Goal: Task Accomplishment & Management: Use online tool/utility

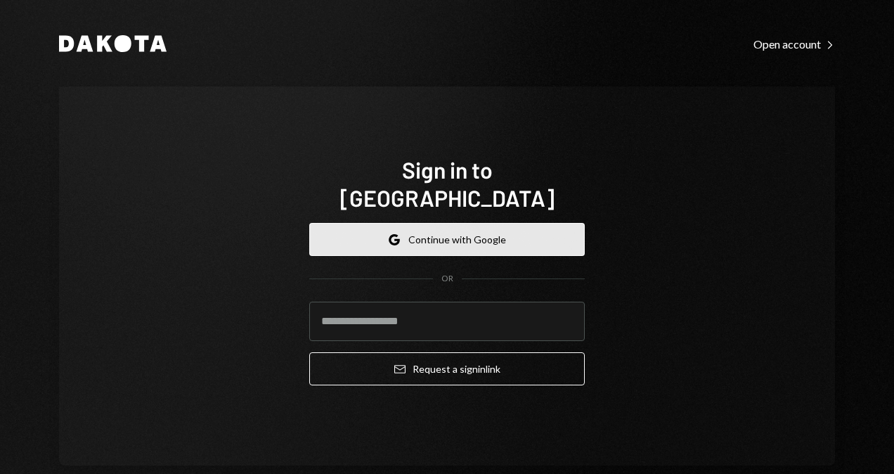
click at [448, 223] on button "Google Continue with Google" at bounding box center [446, 239] width 275 height 33
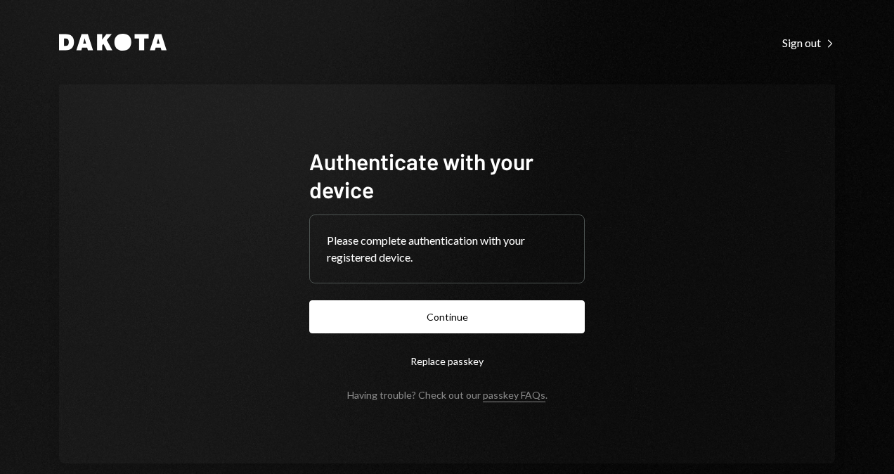
click at [521, 333] on form "Authenticate with your device Please complete authentication with your register…" at bounding box center [446, 274] width 275 height 254
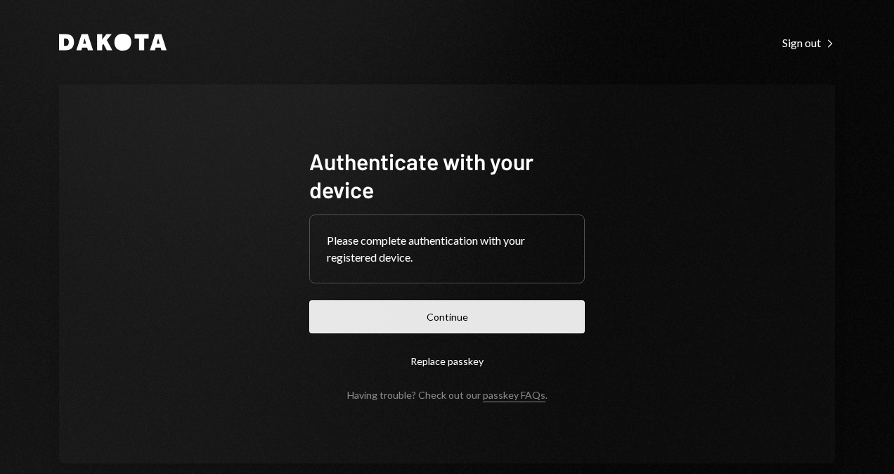
click at [523, 315] on button "Continue" at bounding box center [446, 316] width 275 height 33
click at [386, 314] on button "Continue" at bounding box center [446, 316] width 275 height 33
click at [400, 306] on button "Continue" at bounding box center [446, 316] width 275 height 33
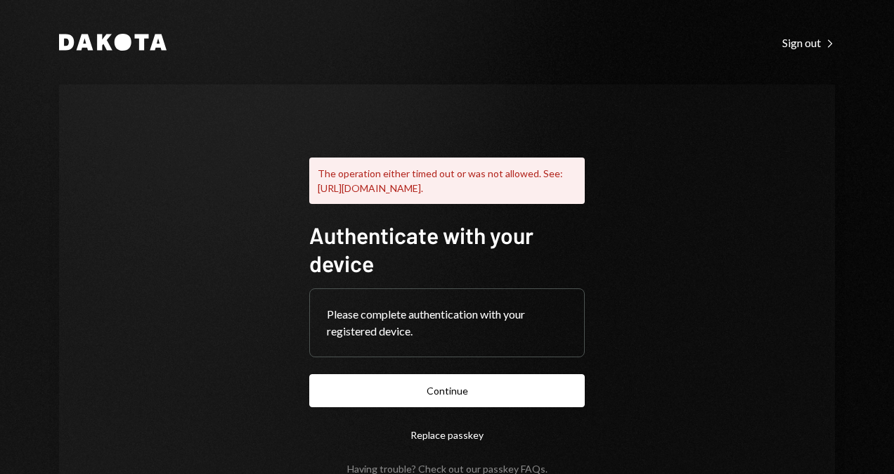
click at [292, 237] on div "The operation either timed out or was not allowed. See: https://www.w3.org/TR/w…" at bounding box center [446, 307] width 309 height 446
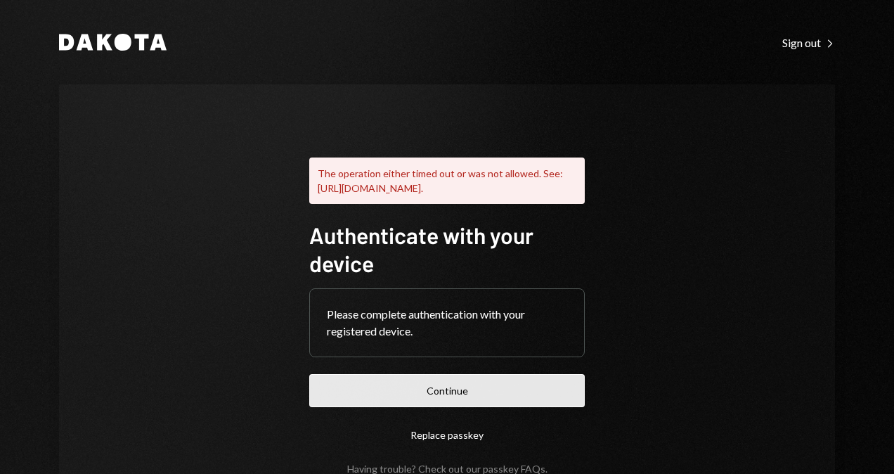
click at [413, 407] on button "Continue" at bounding box center [446, 390] width 275 height 33
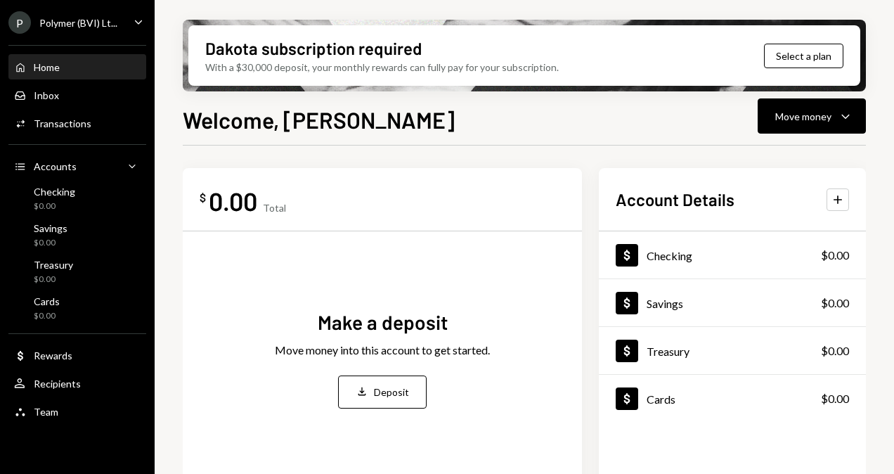
click at [74, 13] on div "P Polymer (BVI) Lt..." at bounding box center [62, 22] width 109 height 22
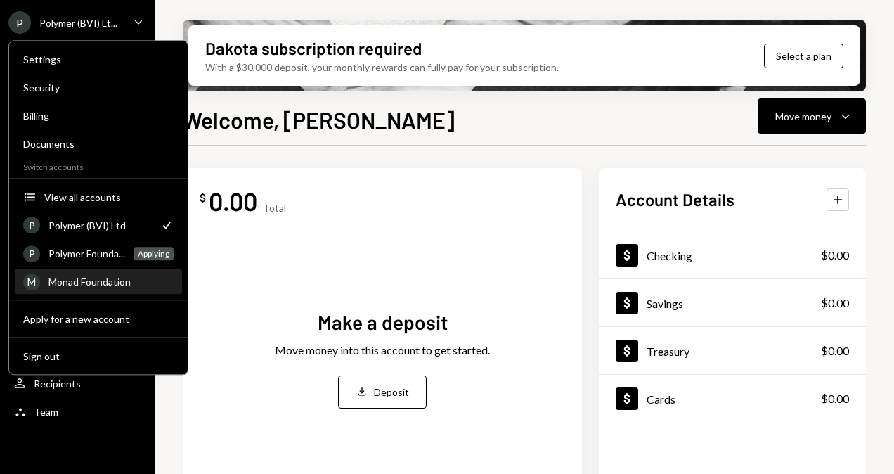
click at [96, 283] on div "Monad Foundation" at bounding box center [110, 281] width 125 height 12
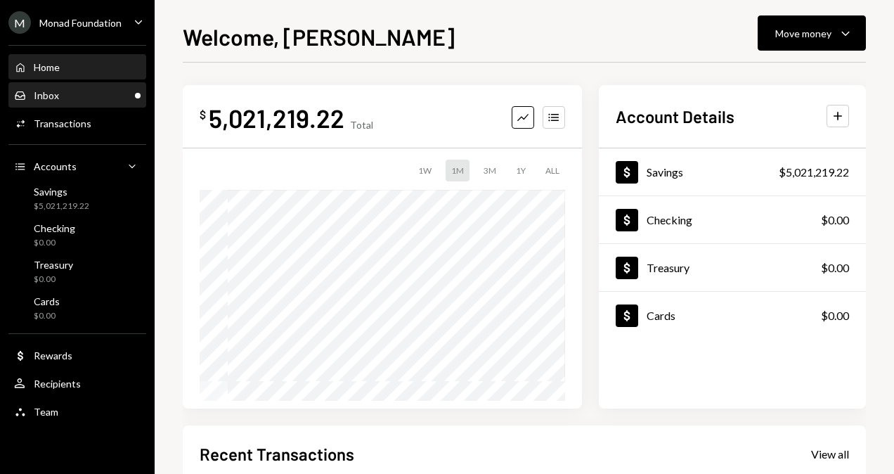
click at [108, 105] on div "Inbox Inbox" at bounding box center [77, 96] width 126 height 24
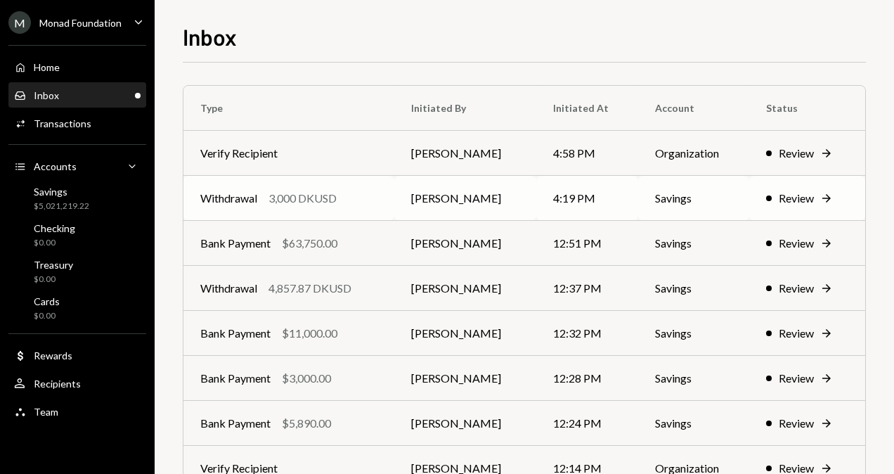
click at [370, 208] on td "Withdrawal 3,000 DKUSD" at bounding box center [288, 198] width 211 height 45
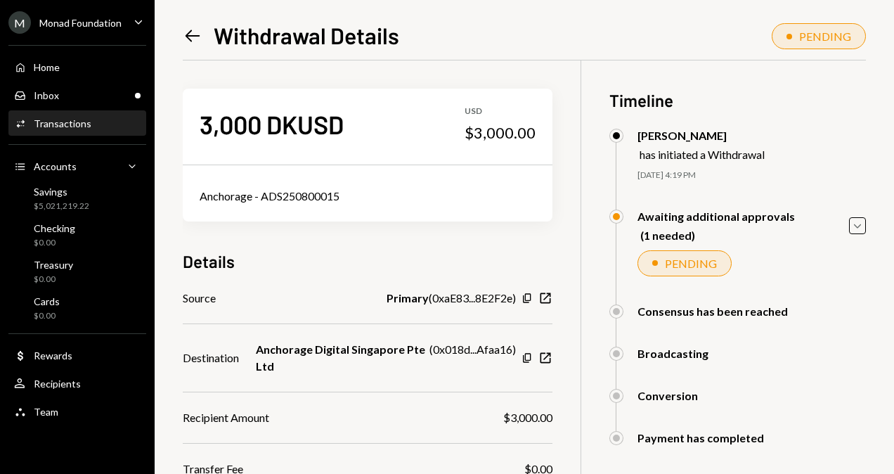
click at [514, 370] on div "Anchorage Digital Singapore Pte Ltd ( 0x018d...Afaa16 )" at bounding box center [386, 358] width 260 height 34
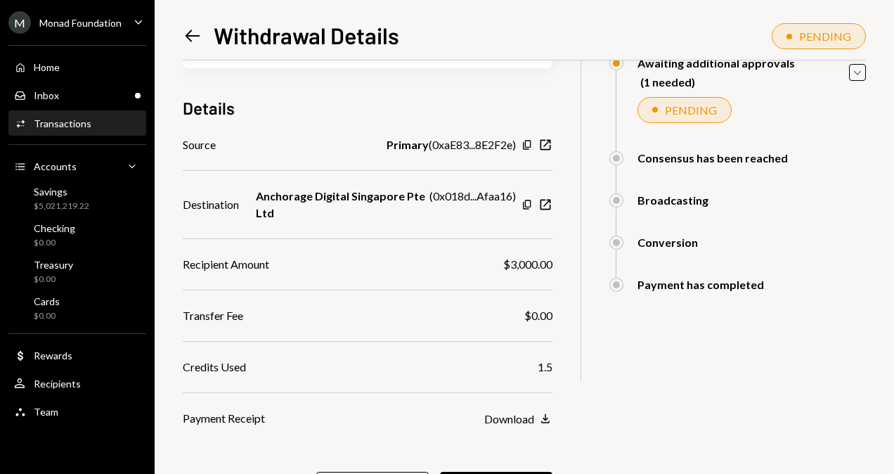
scroll to position [169, 0]
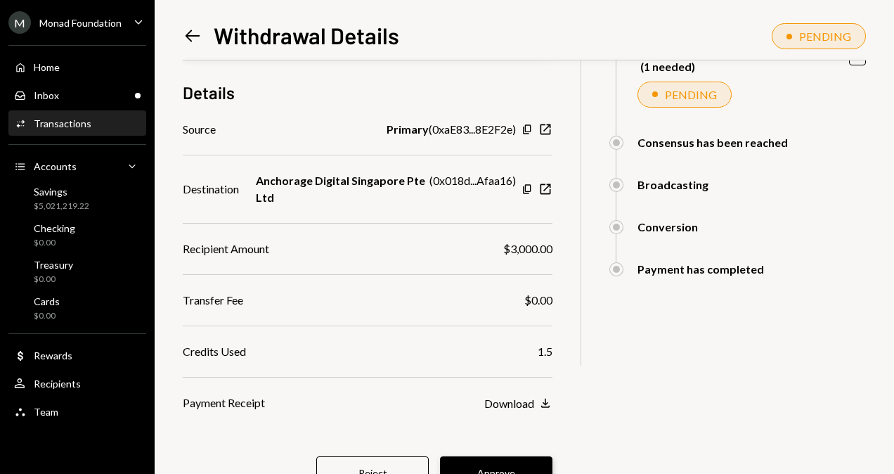
click at [530, 457] on button "Approve" at bounding box center [496, 472] width 112 height 33
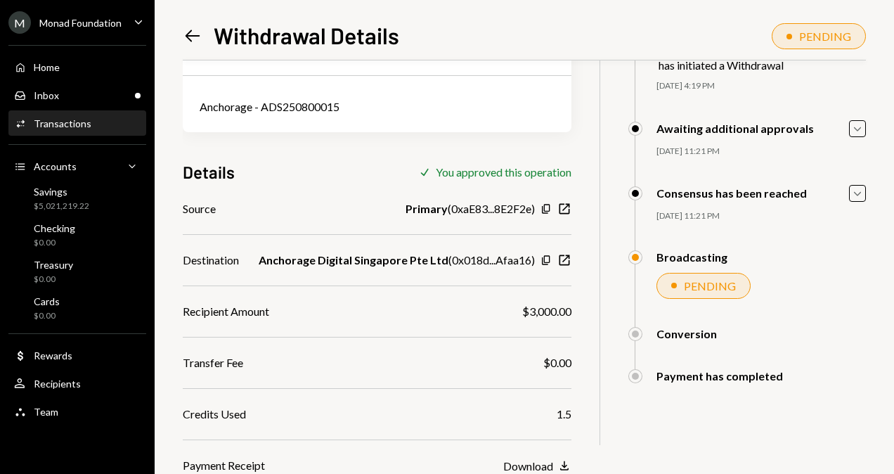
scroll to position [141, 0]
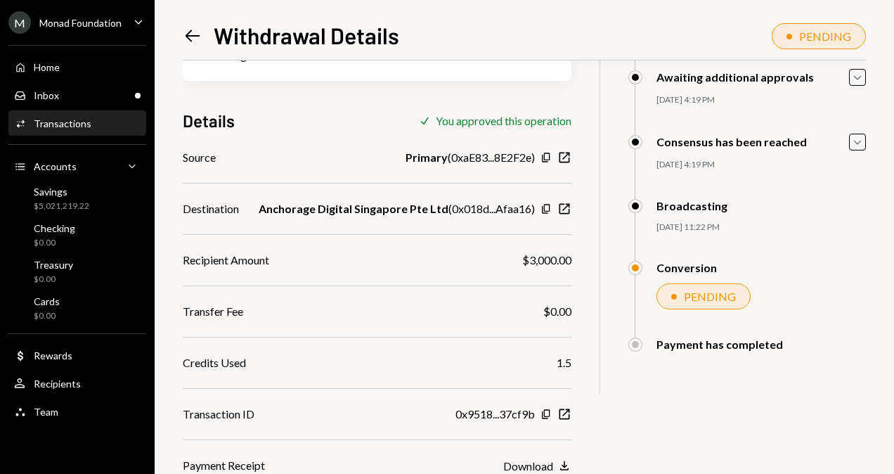
click at [188, 38] on icon at bounding box center [192, 36] width 15 height 12
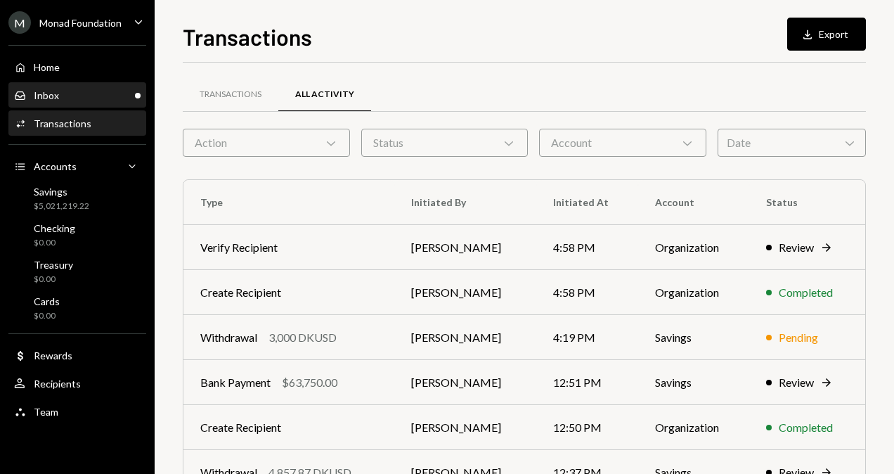
click at [116, 93] on div "Inbox Inbox" at bounding box center [77, 95] width 126 height 13
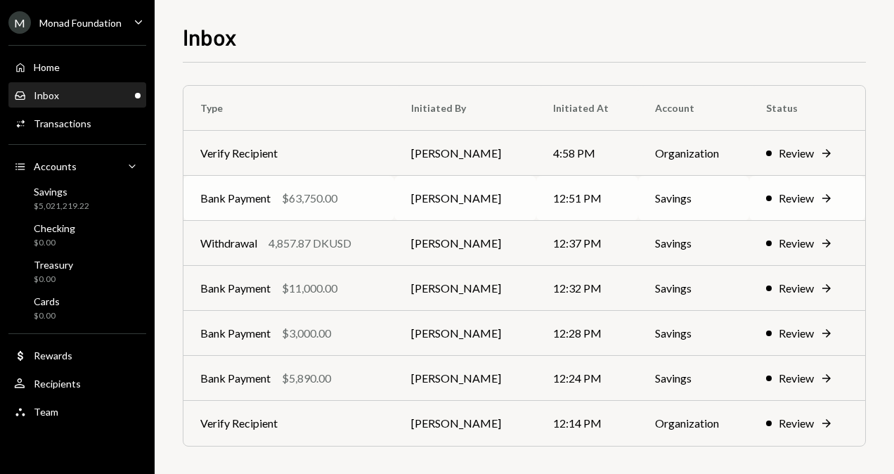
click at [368, 198] on div "Bank Payment $63,750.00" at bounding box center [288, 198] width 177 height 17
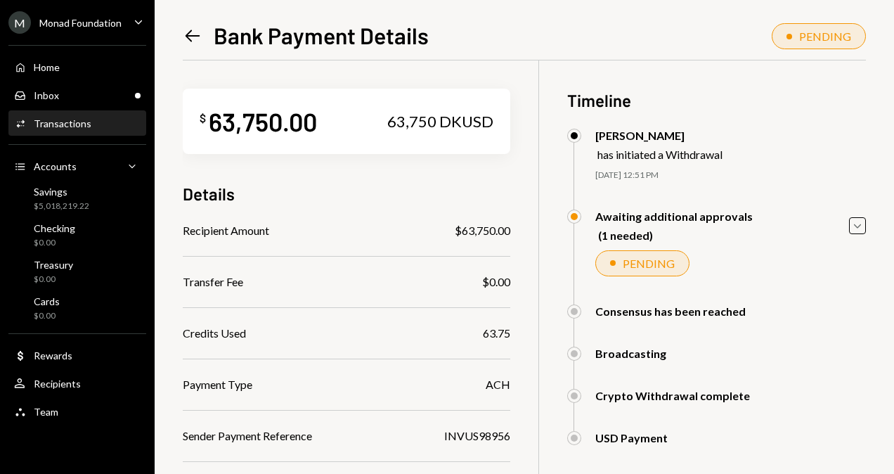
click at [510, 308] on div "Recipient Amount $63,750.00 Transfer Fee $0.00 Credits Used 63.75 Payment Type …" at bounding box center [346, 410] width 327 height 376
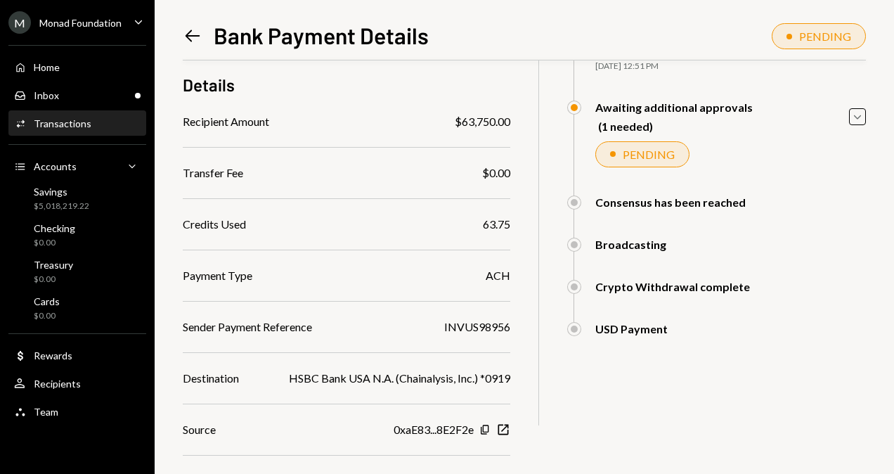
scroll to position [112, 0]
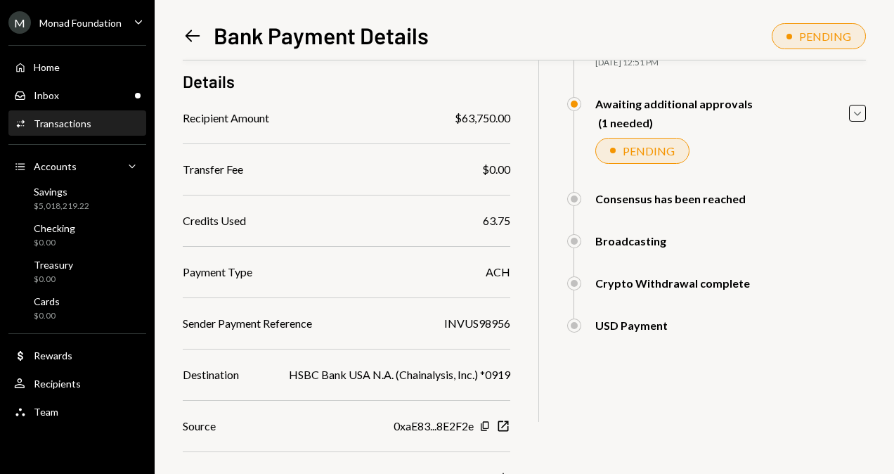
click at [636, 381] on div "$ 63,750.00 63,750 DKUSD Details Recipient Amount $63,750.00 Transfer Fee $0.00…" at bounding box center [524, 278] width 683 height 660
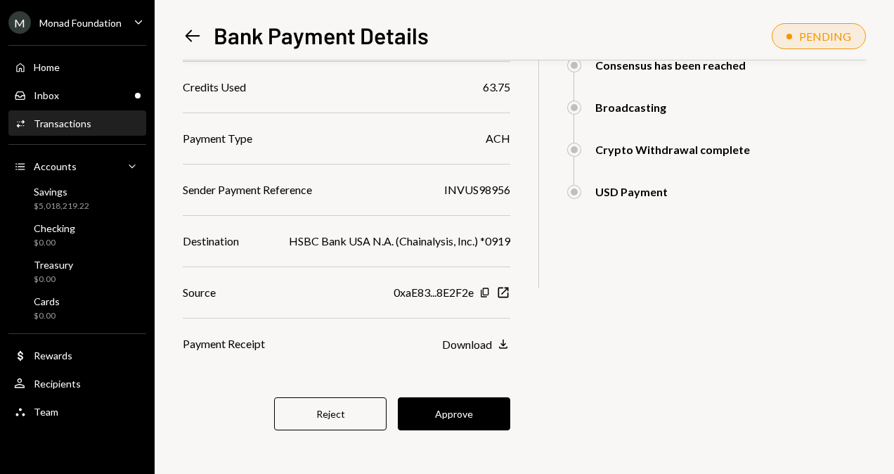
scroll to position [247, 0]
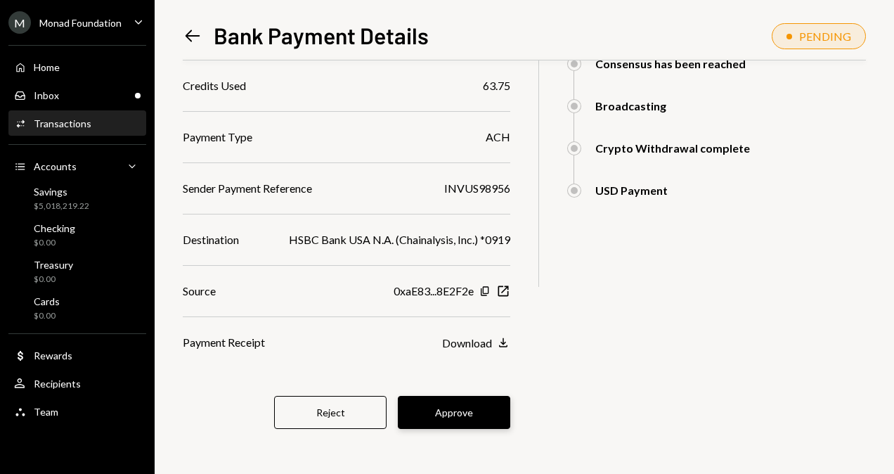
click at [469, 415] on button "Approve" at bounding box center [454, 412] width 112 height 33
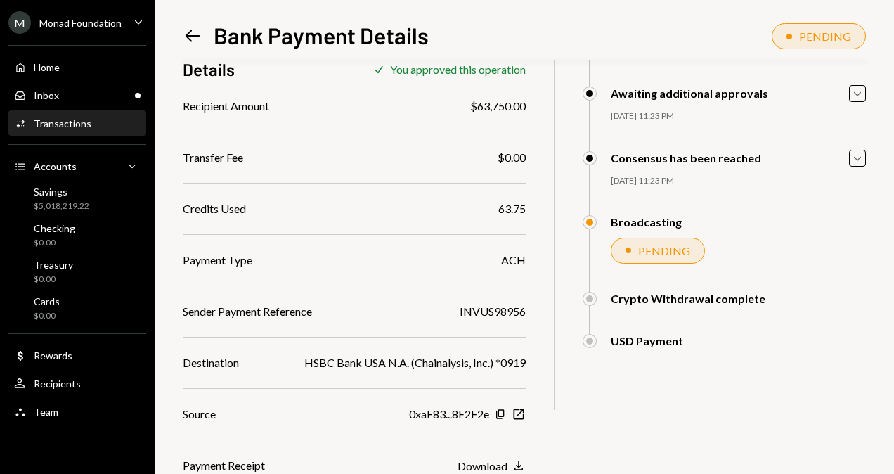
scroll to position [125, 0]
click at [185, 46] on div "Left Arrow" at bounding box center [193, 36] width 20 height 20
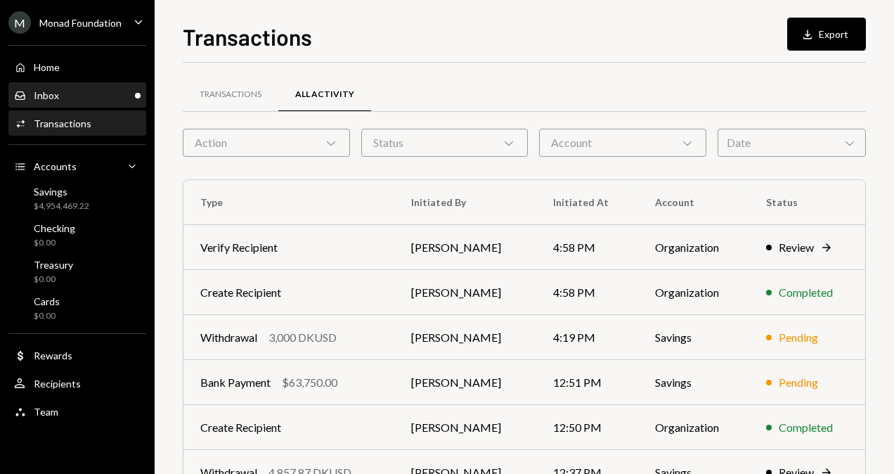
click at [98, 97] on div "Inbox Inbox" at bounding box center [77, 95] width 126 height 13
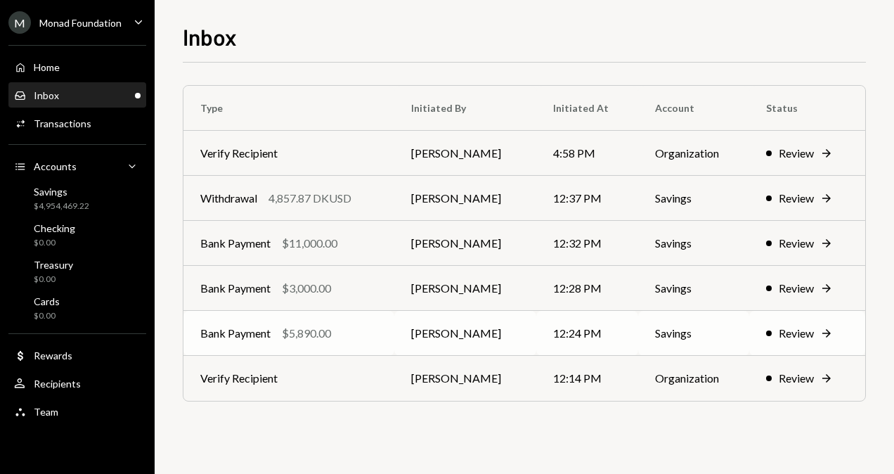
click at [329, 334] on div "$5,890.00" at bounding box center [306, 333] width 49 height 17
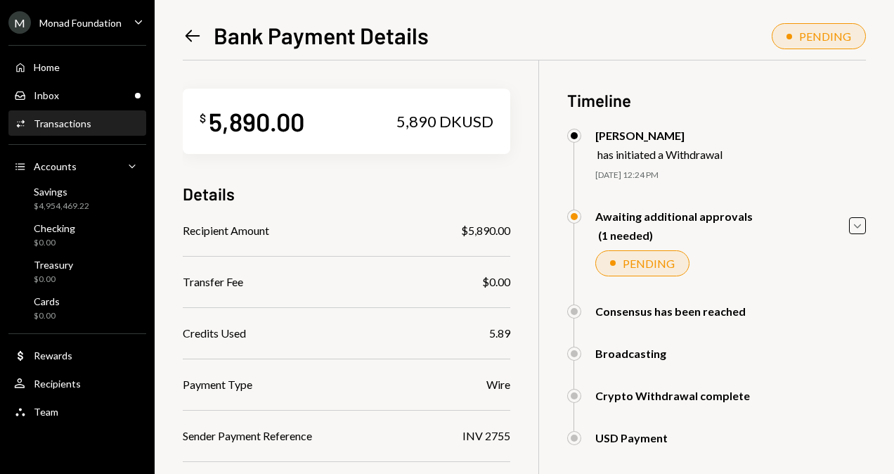
click at [706, 240] on div "(1 needed)" at bounding box center [675, 234] width 155 height 13
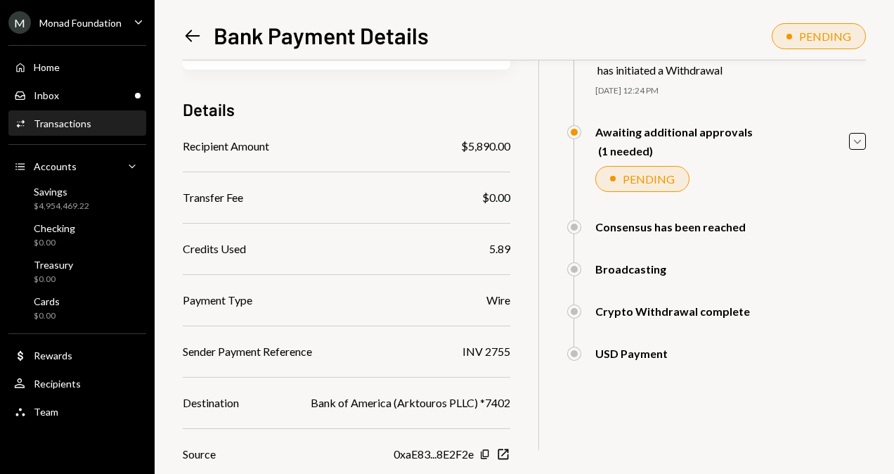
scroll to position [112, 0]
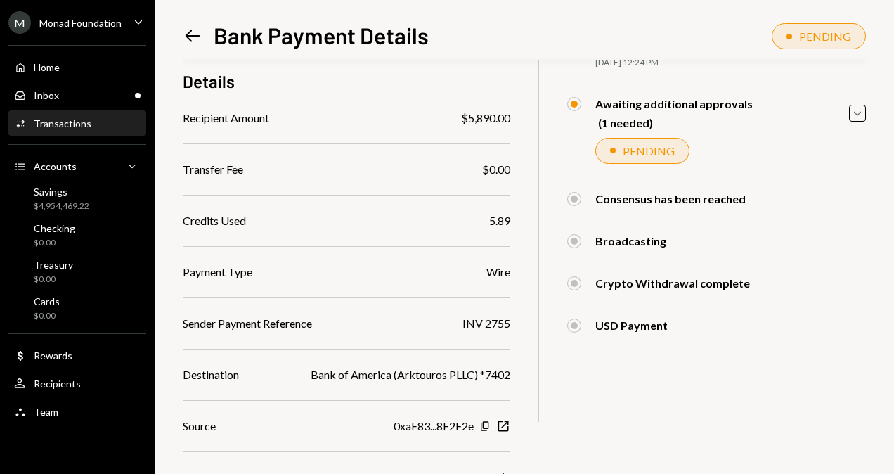
click at [632, 368] on div "$ 5,890.00 5,890 DKUSD Details Recipient Amount $5,890.00 Transfer Fee $0.00 Cr…" at bounding box center [524, 278] width 683 height 660
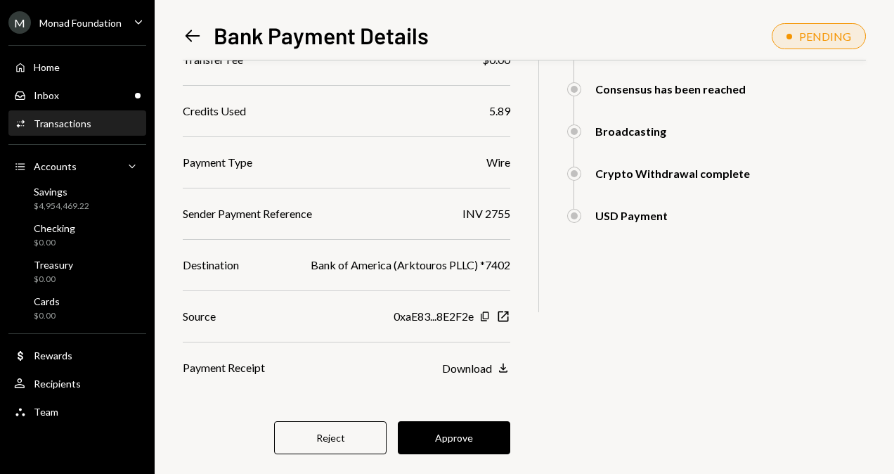
scroll to position [225, 0]
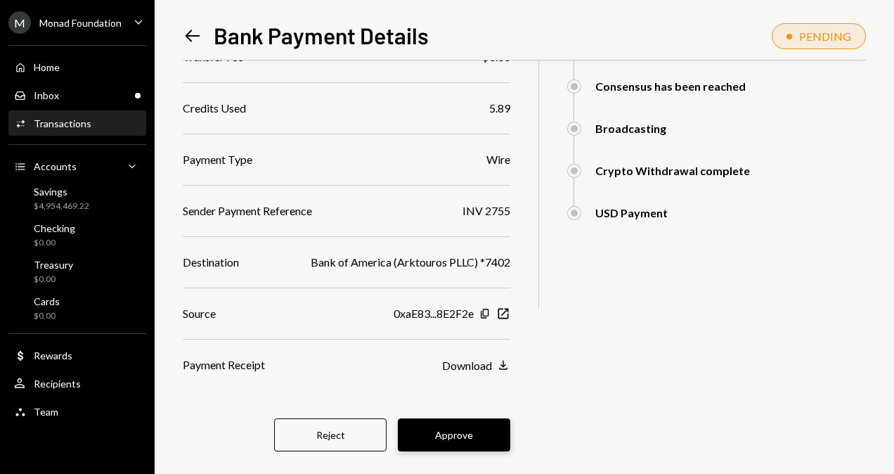
click at [474, 422] on button "Approve" at bounding box center [454, 434] width 112 height 33
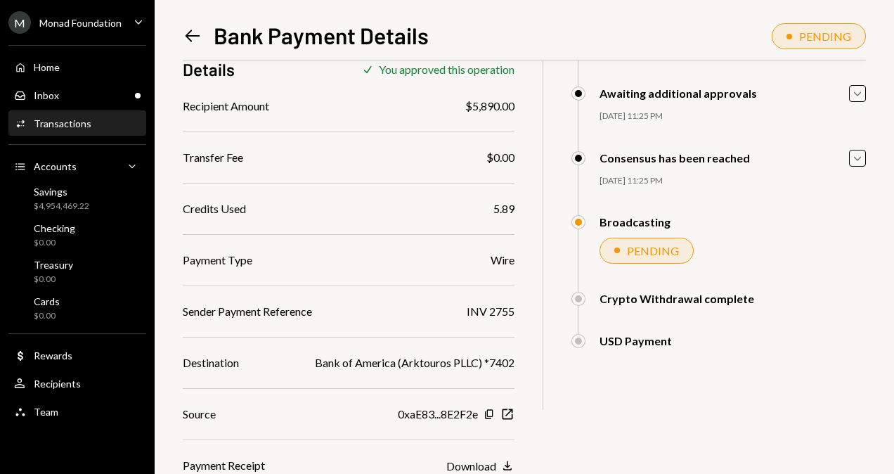
click at [185, 37] on icon "Left Arrow" at bounding box center [193, 36] width 20 height 20
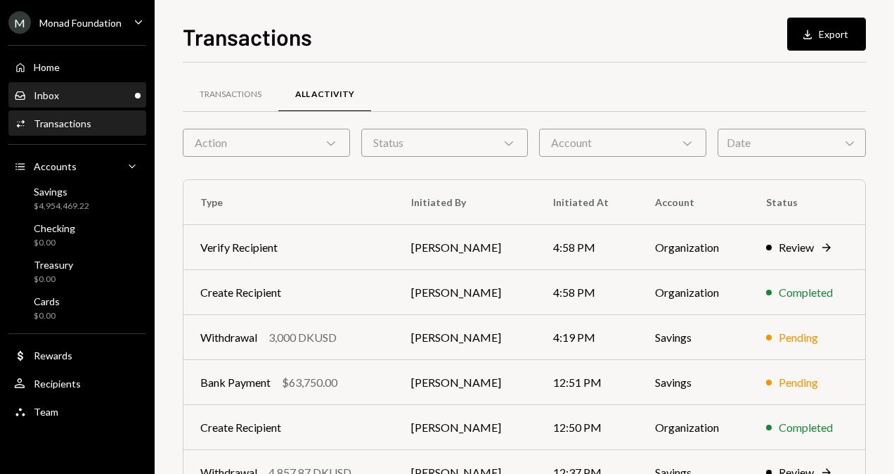
click at [132, 101] on div "Inbox Inbox" at bounding box center [77, 96] width 126 height 24
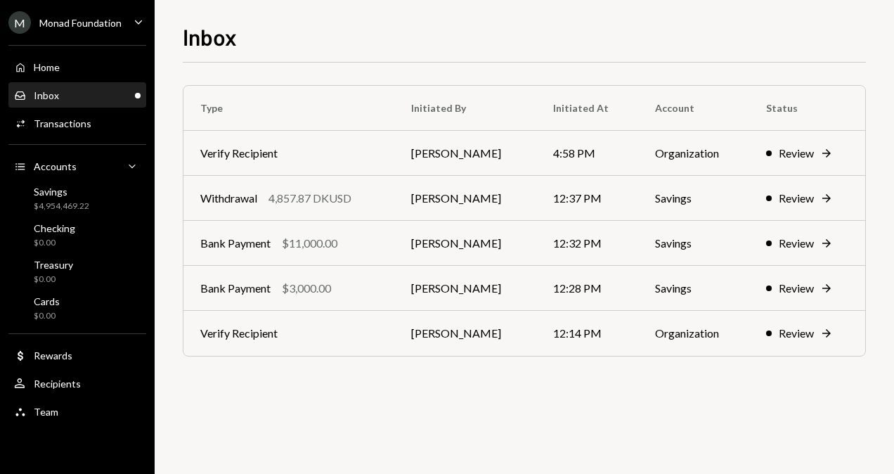
click at [111, 96] on div "Inbox Inbox" at bounding box center [77, 95] width 126 height 13
click at [351, 289] on div "Bank Payment $3,000.00" at bounding box center [288, 288] width 177 height 17
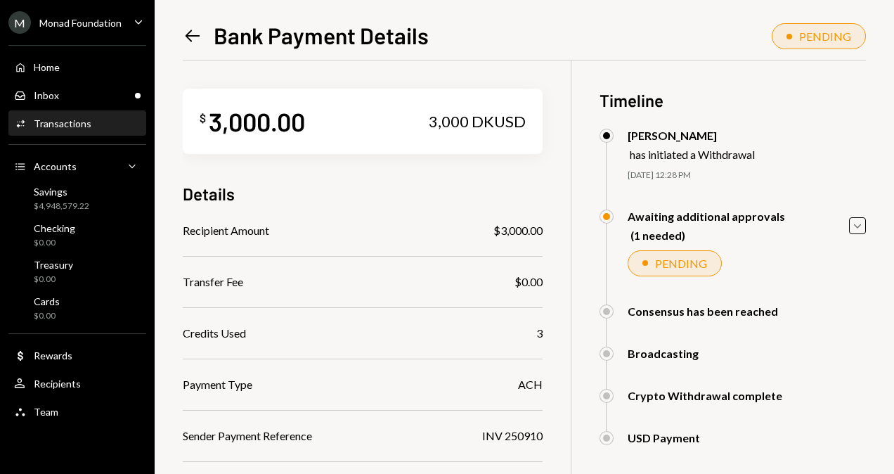
click at [659, 311] on div "Consensus has been reached" at bounding box center [702, 310] width 150 height 13
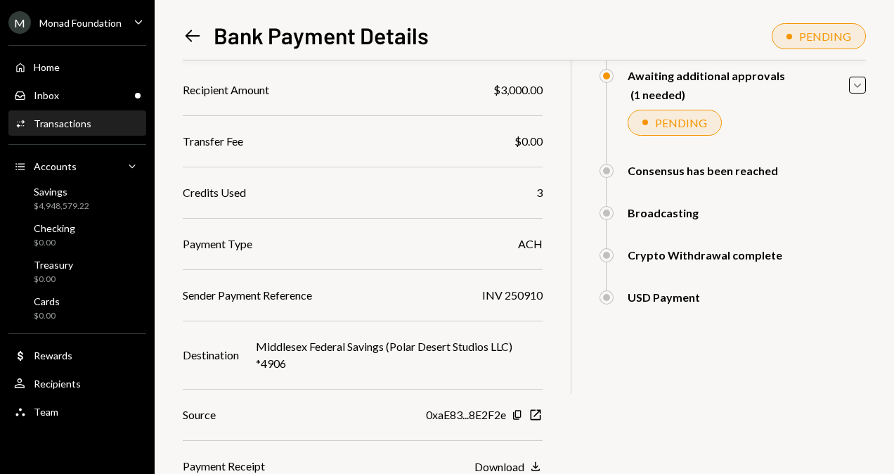
scroll to position [169, 0]
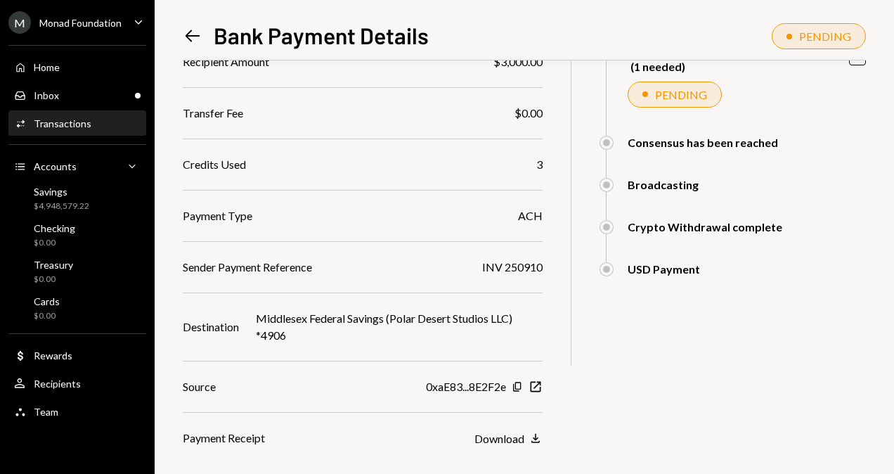
click at [618, 370] on div "$ 3,000.00 3,000 DKUSD Details Recipient Amount $3,000.00 Transfer Fee $0.00 Cr…" at bounding box center [524, 230] width 683 height 677
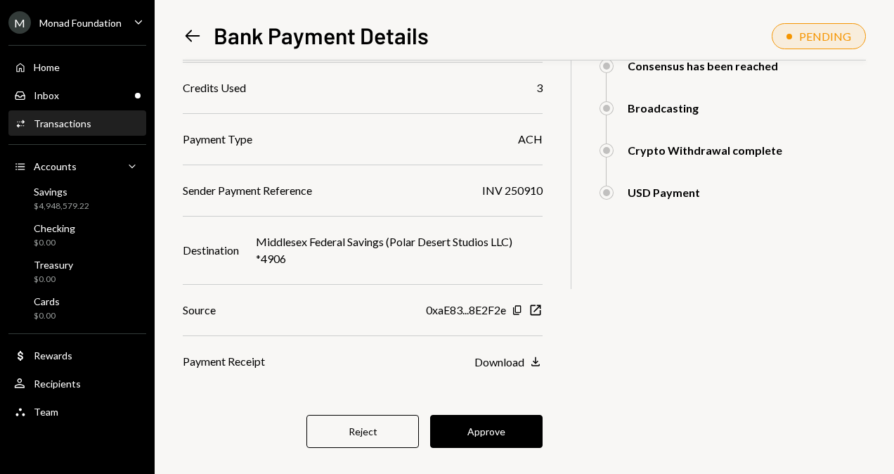
scroll to position [247, 0]
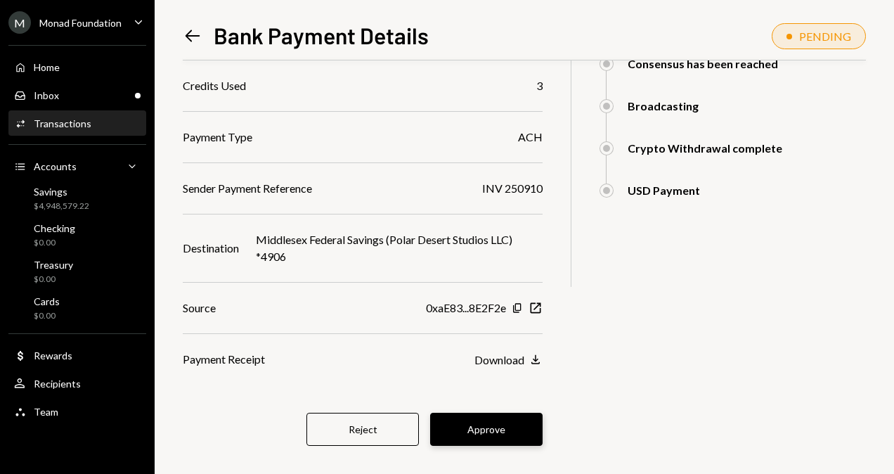
click at [542, 425] on button "Approve" at bounding box center [486, 428] width 112 height 33
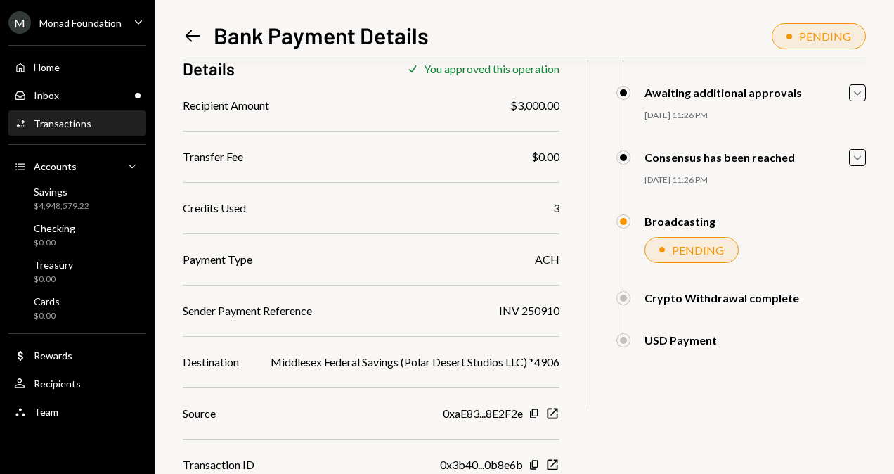
scroll to position [176, 0]
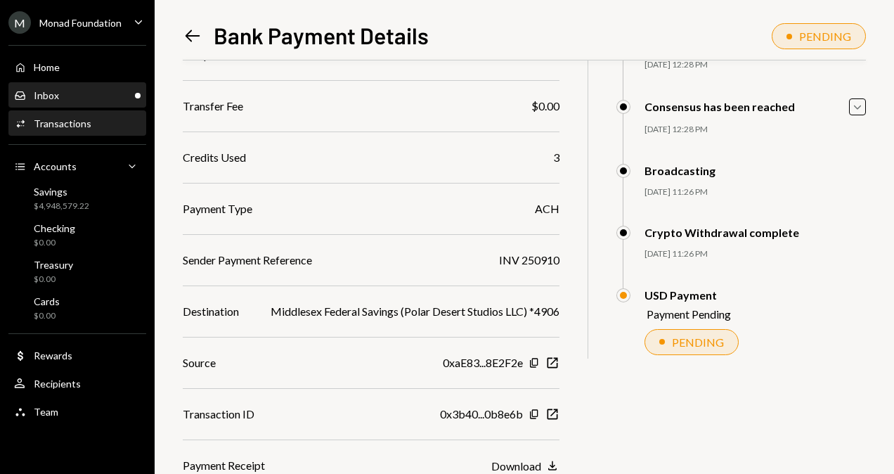
click at [94, 100] on div "Inbox Inbox" at bounding box center [77, 95] width 126 height 13
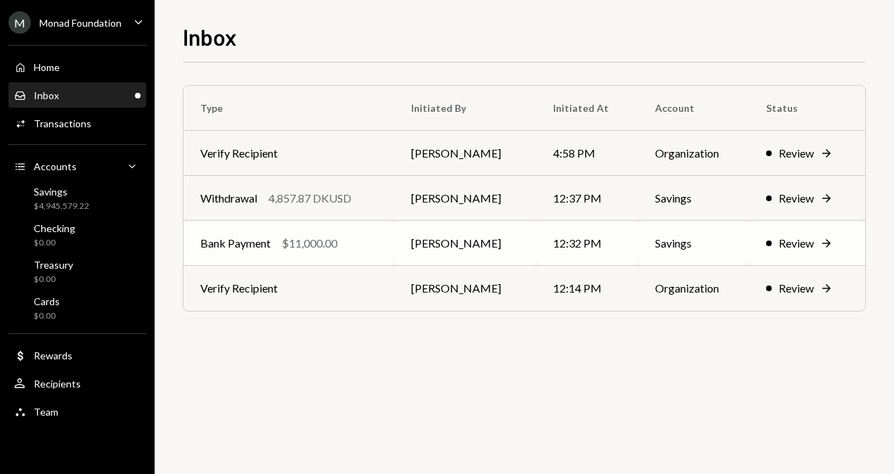
click at [371, 235] on div "Bank Payment $11,000.00" at bounding box center [288, 243] width 177 height 17
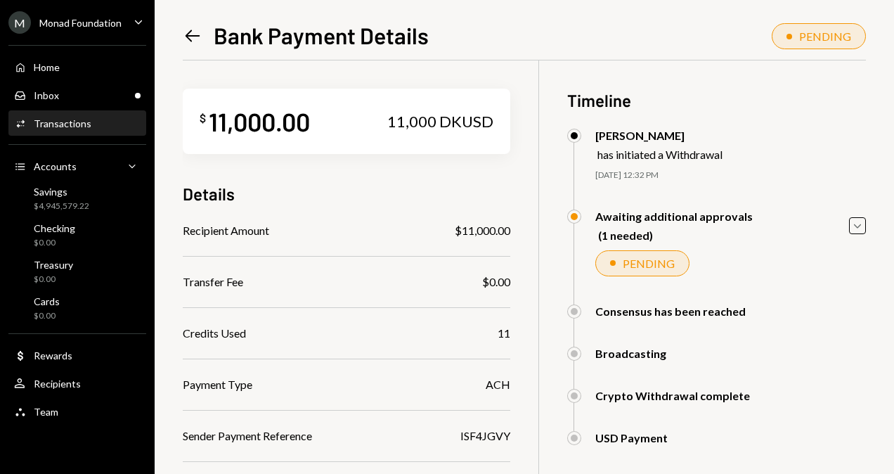
click at [811, 248] on div "Awaiting additional approvals (1 needed) Caret Down PENDING [PERSON_NAME] Appro…" at bounding box center [716, 256] width 299 height 95
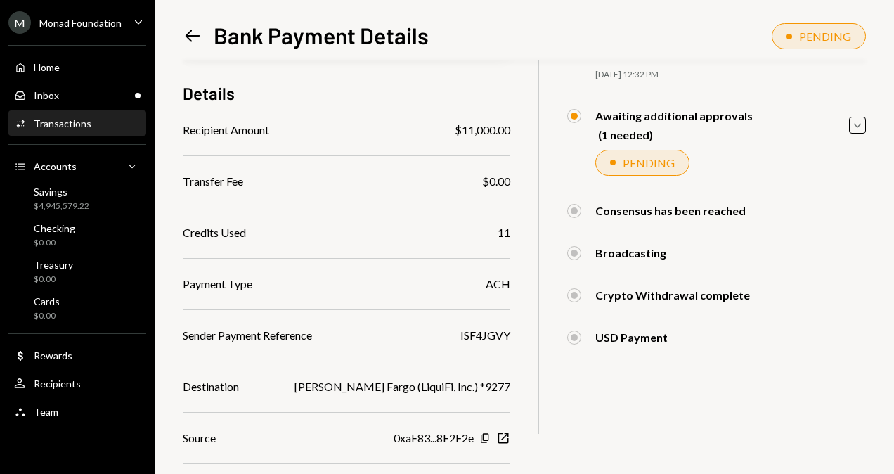
scroll to position [112, 0]
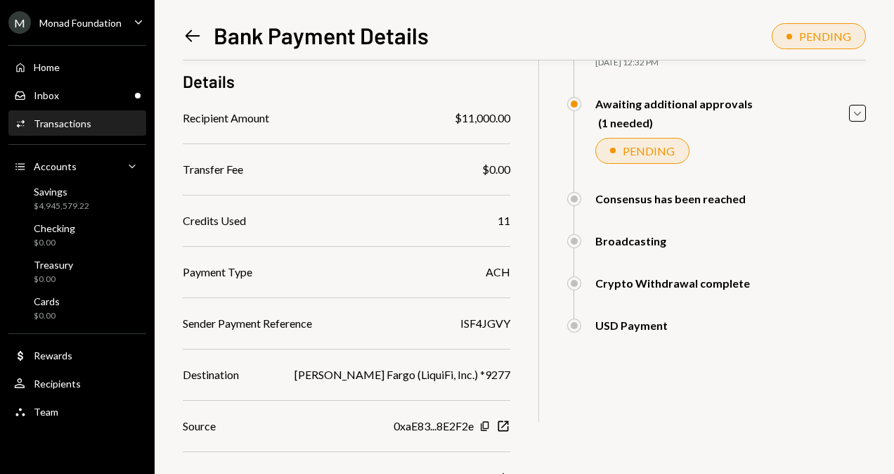
click at [807, 308] on div "Crypto Withdrawal complete [PERSON_NAME] Approved [PERSON_NAME] Awaiting Review…" at bounding box center [716, 297] width 299 height 42
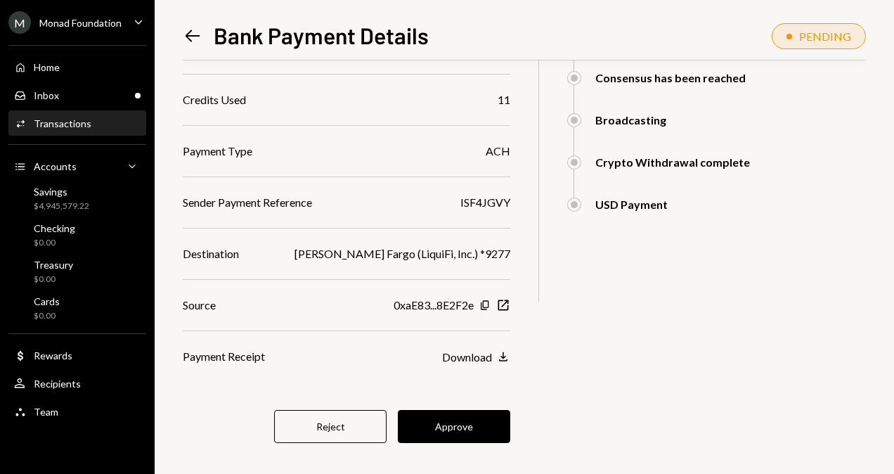
scroll to position [247, 0]
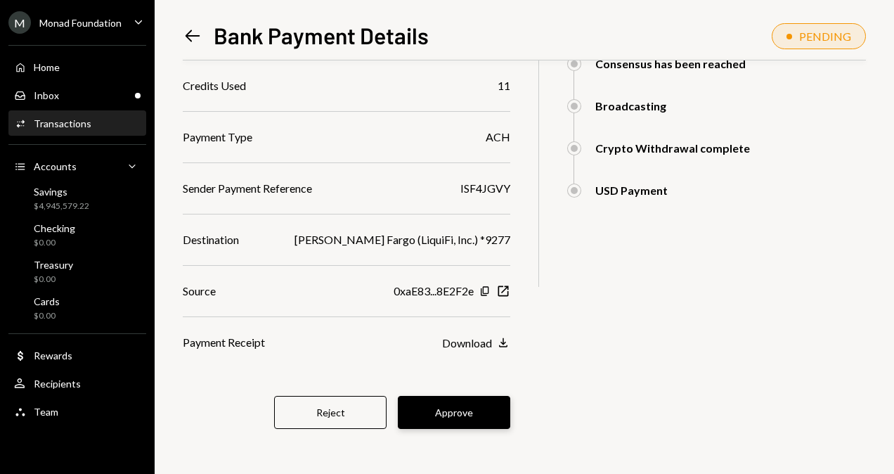
click at [496, 407] on button "Approve" at bounding box center [454, 412] width 112 height 33
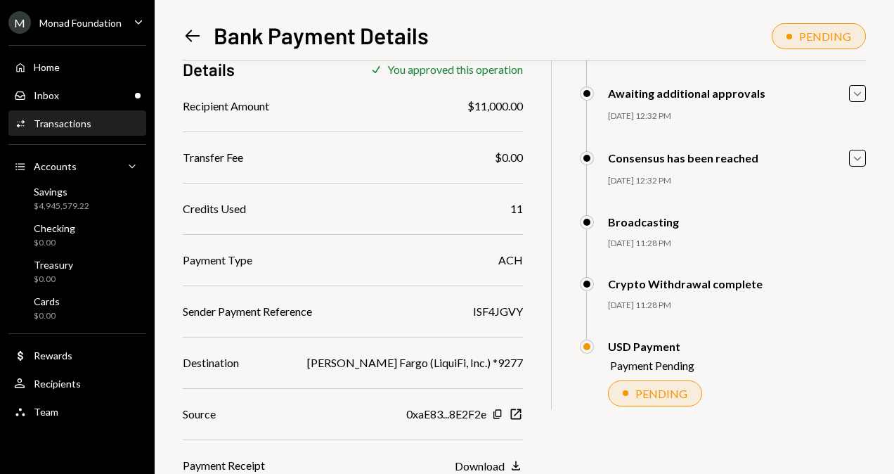
scroll to position [176, 0]
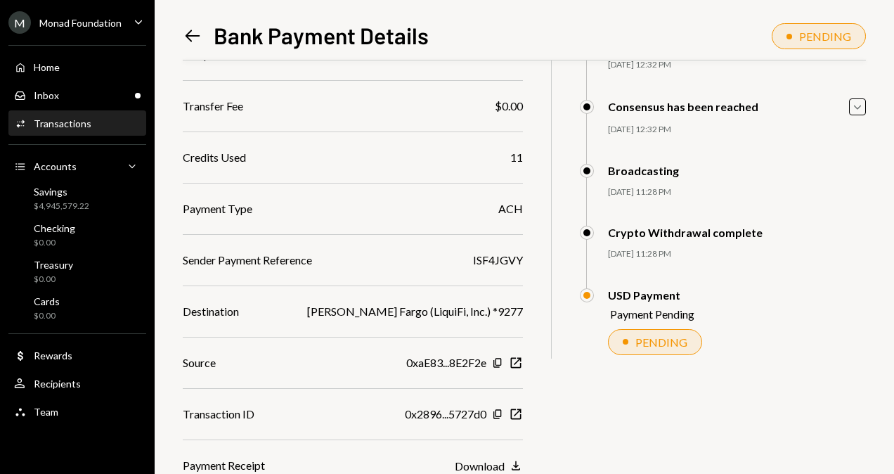
click at [189, 42] on icon "Left Arrow" at bounding box center [193, 36] width 20 height 20
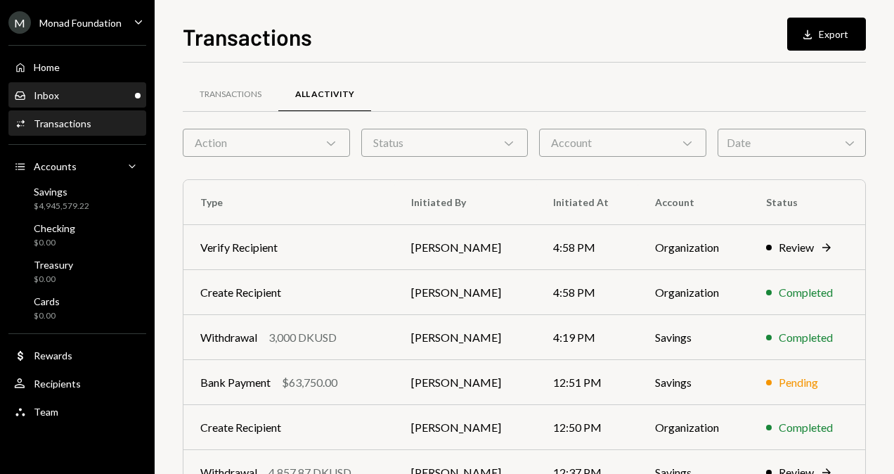
click at [118, 96] on div "Inbox Inbox" at bounding box center [77, 95] width 126 height 13
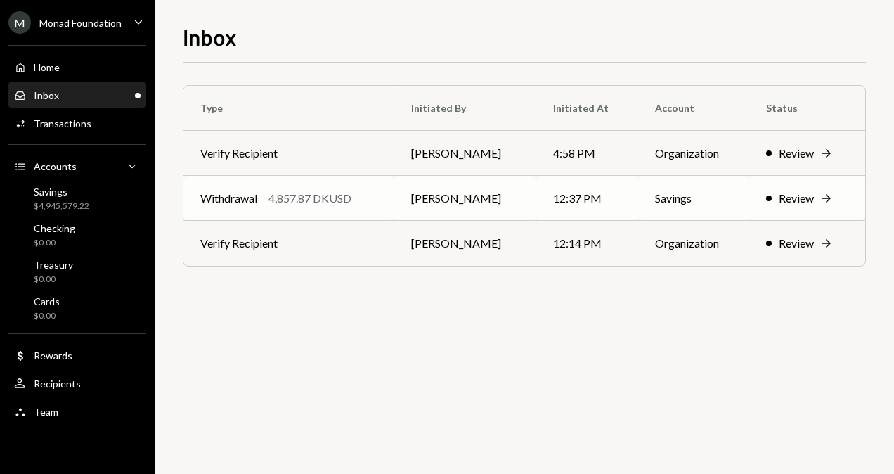
click at [322, 190] on div "4,857.87 DKUSD" at bounding box center [309, 198] width 83 height 17
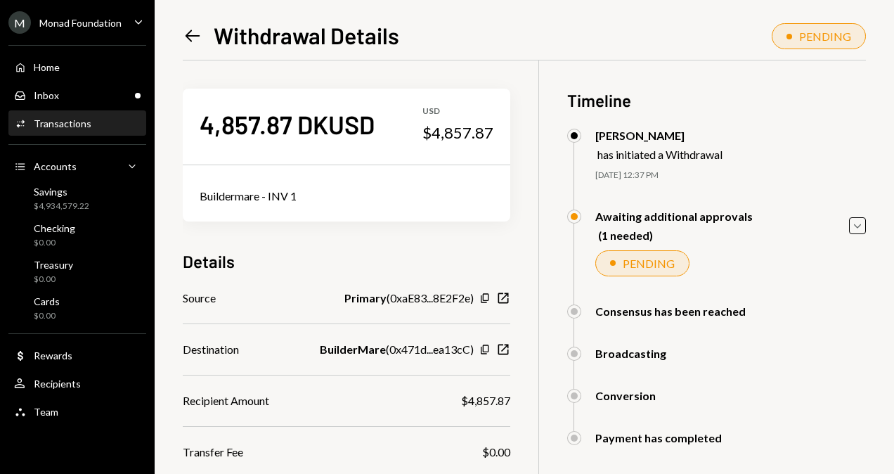
click at [458, 230] on div "4,857.87 DKUSD USD $4,857.87 Buildermare - INV 1 Details Source Primary ( 0xaE8…" at bounding box center [346, 372] width 327 height 625
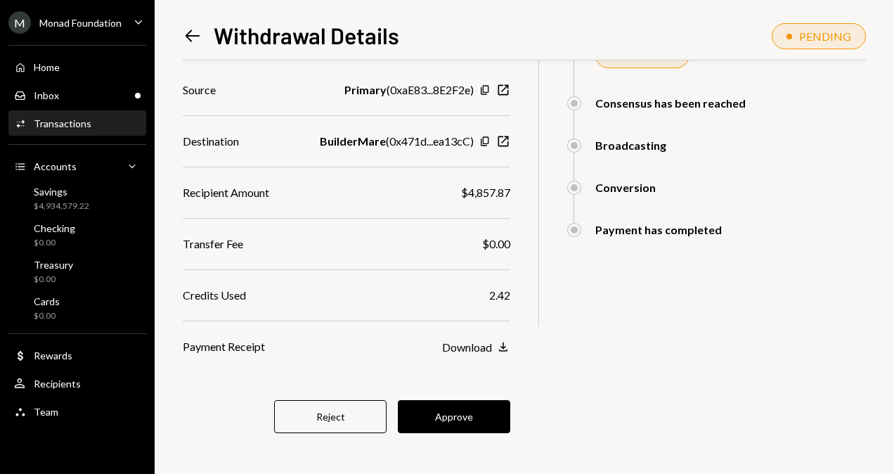
scroll to position [212, 0]
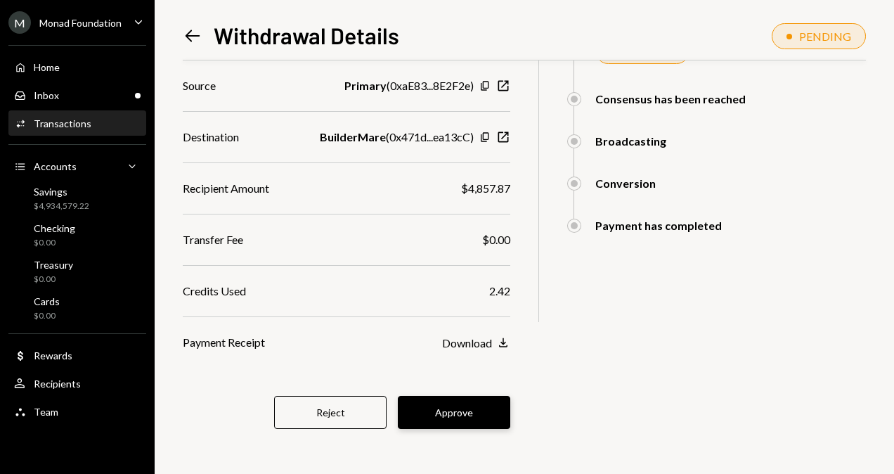
click at [474, 409] on button "Approve" at bounding box center [454, 412] width 112 height 33
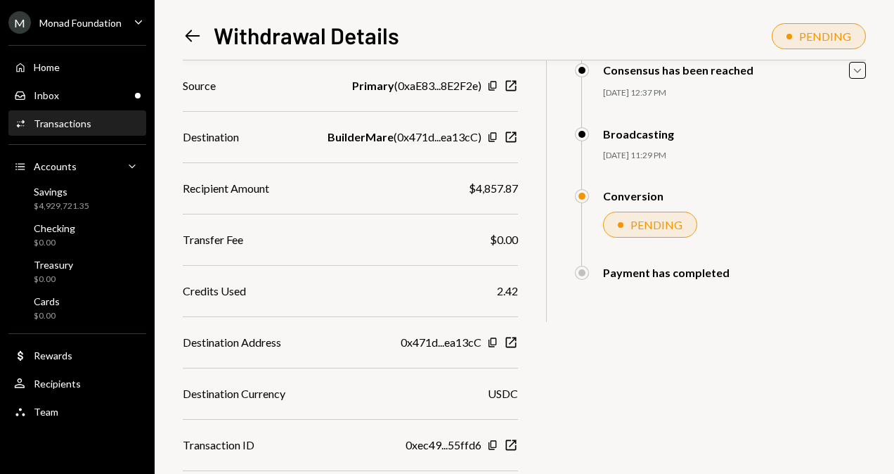
click at [190, 36] on icon at bounding box center [192, 36] width 15 height 12
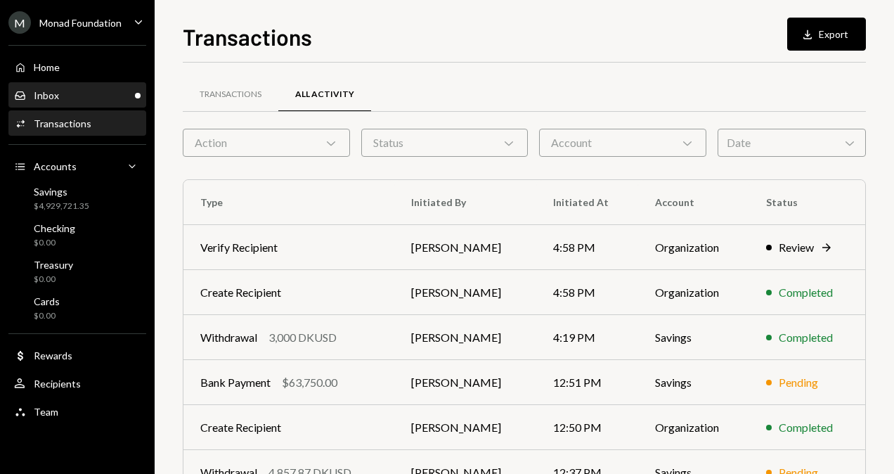
click at [122, 104] on div "Inbox Inbox" at bounding box center [77, 96] width 126 height 24
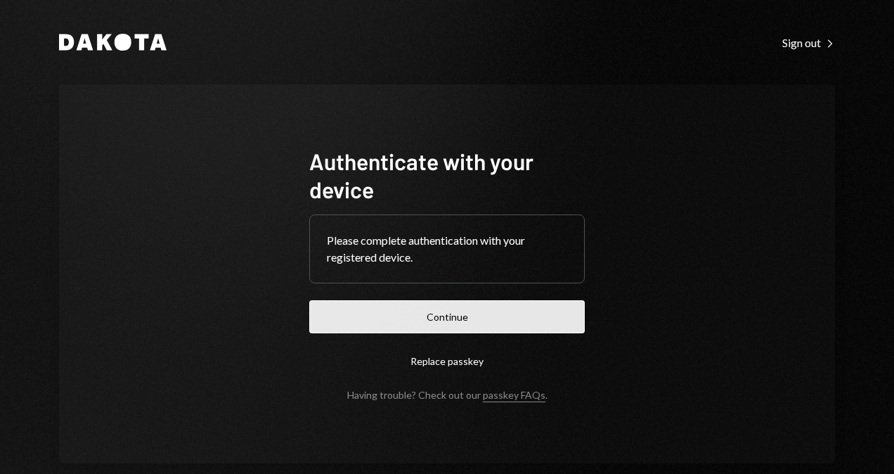
click at [493, 317] on button "Continue" at bounding box center [446, 316] width 275 height 33
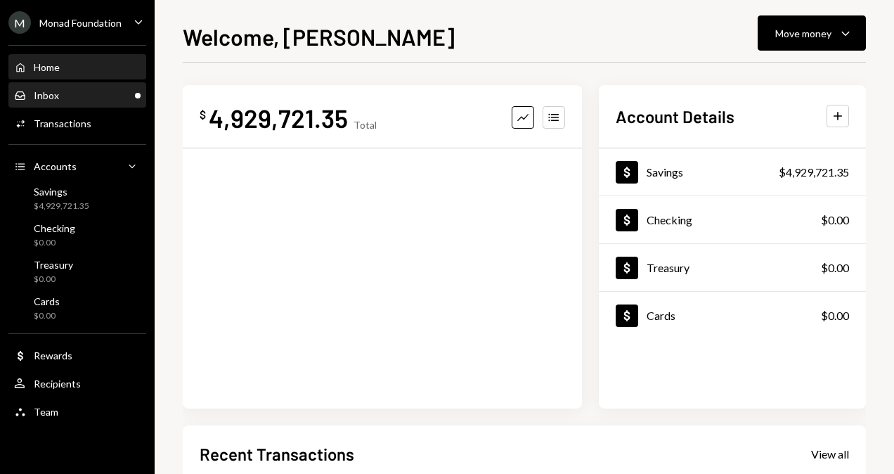
click at [58, 93] on div "Inbox Inbox" at bounding box center [77, 95] width 126 height 13
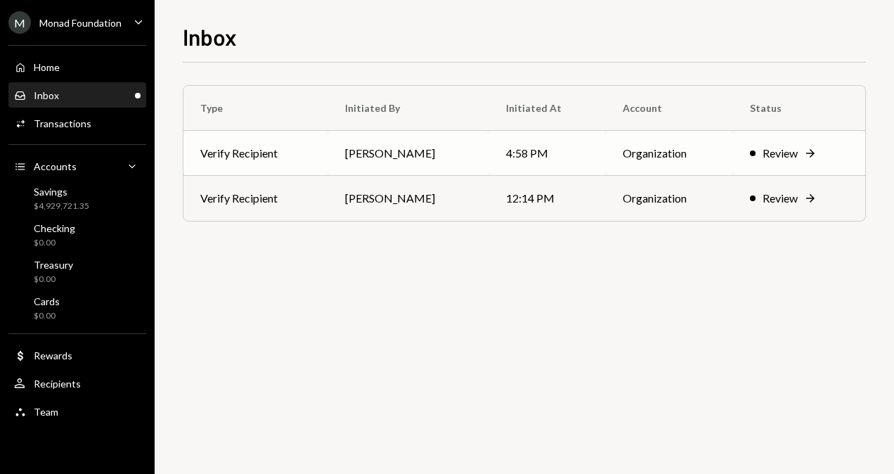
click at [285, 148] on td "Verify Recipient" at bounding box center [255, 153] width 145 height 45
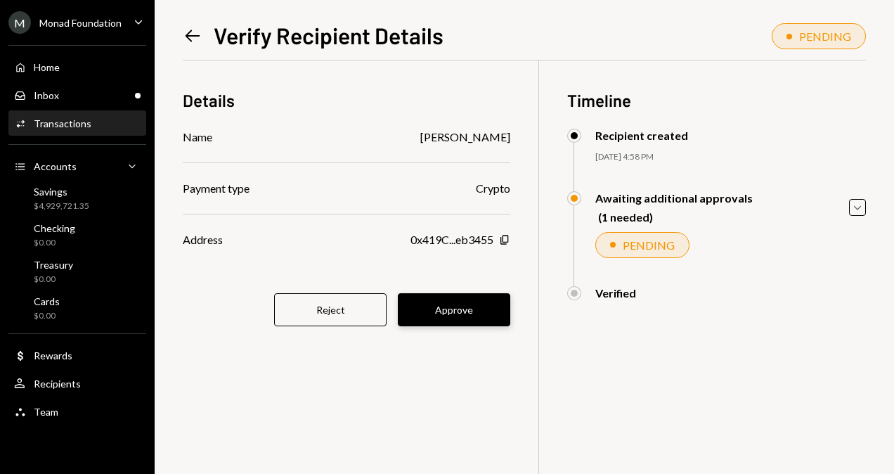
click at [471, 320] on button "Approve" at bounding box center [454, 309] width 112 height 33
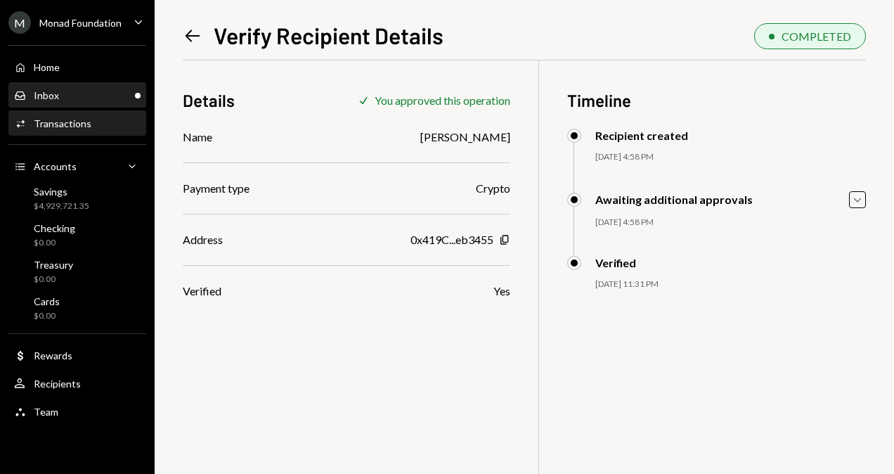
click at [96, 101] on div "Inbox Inbox" at bounding box center [77, 96] width 126 height 24
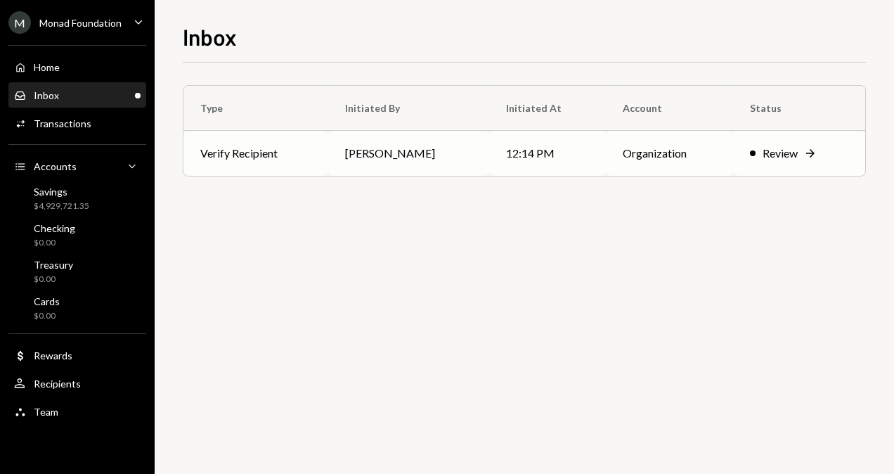
click at [289, 154] on td "Verify Recipient" at bounding box center [255, 153] width 145 height 45
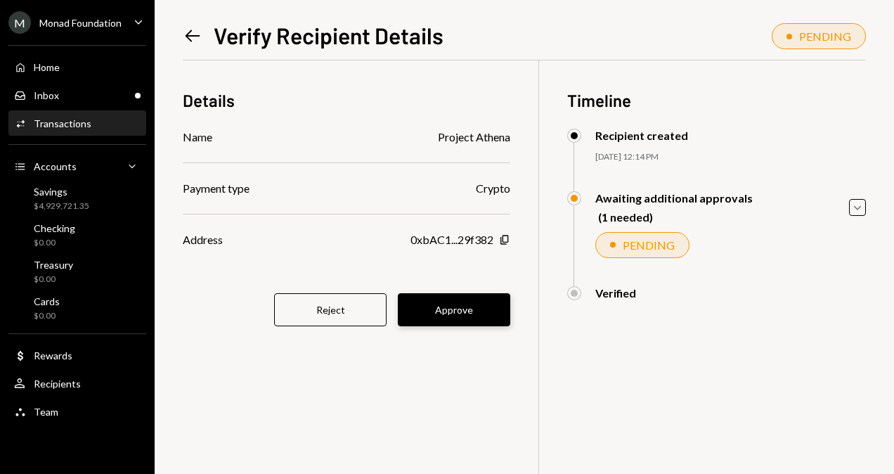
click at [495, 314] on button "Approve" at bounding box center [454, 309] width 112 height 33
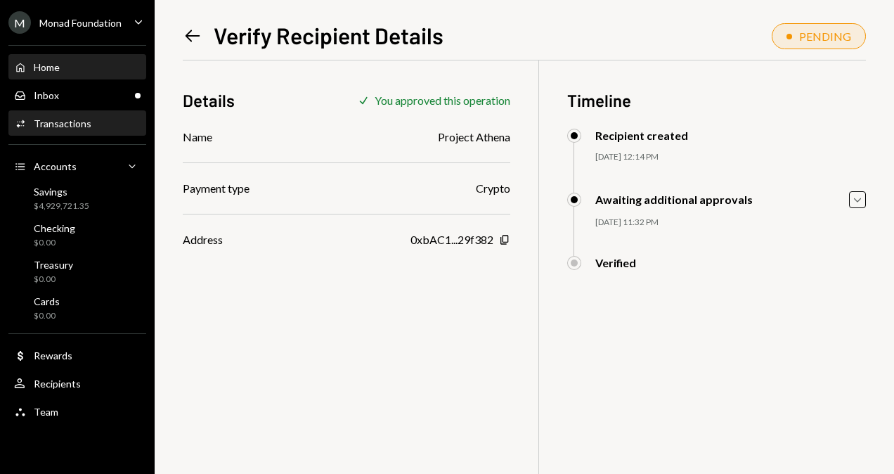
click at [61, 68] on div "Home Home" at bounding box center [77, 67] width 126 height 13
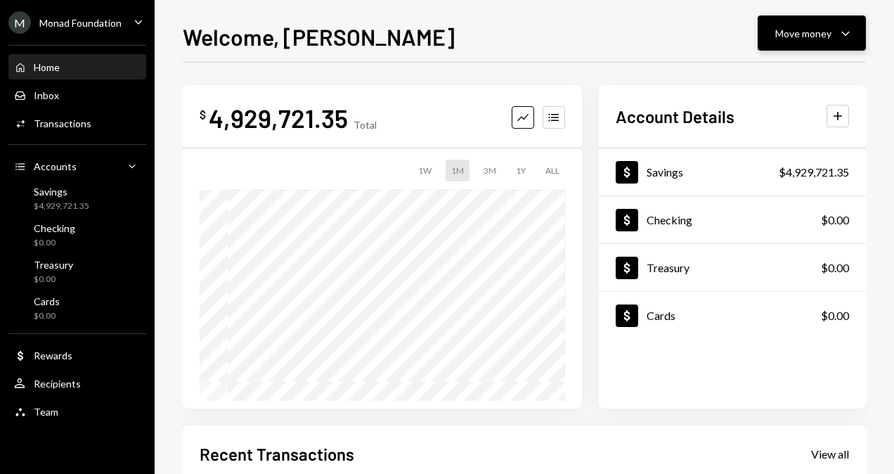
click at [839, 39] on icon "Caret Down" at bounding box center [845, 33] width 17 height 17
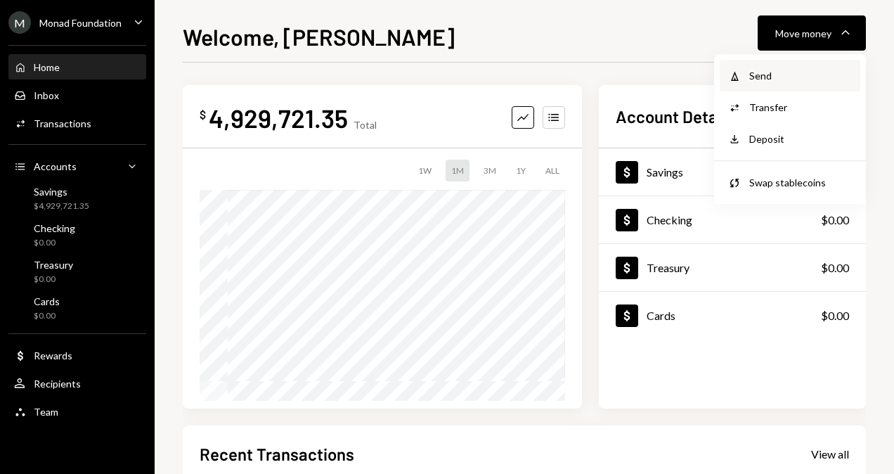
click at [781, 82] on div "Send" at bounding box center [800, 75] width 103 height 15
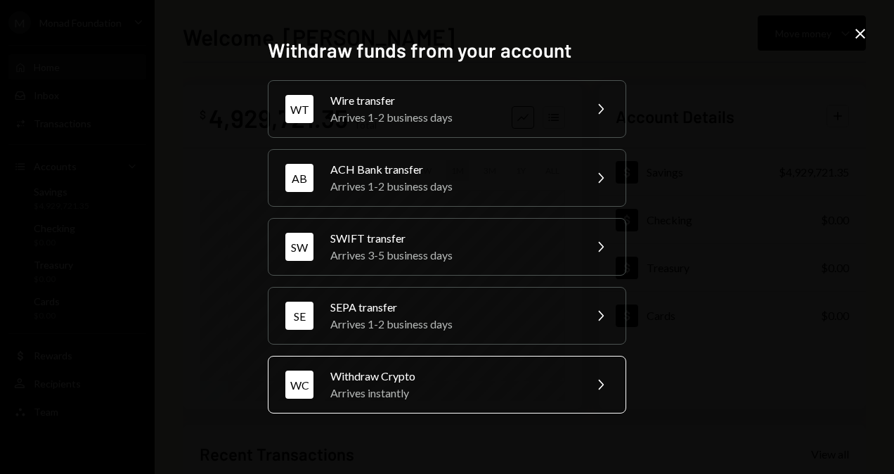
click at [406, 386] on div "Arrives instantly" at bounding box center [452, 392] width 244 height 17
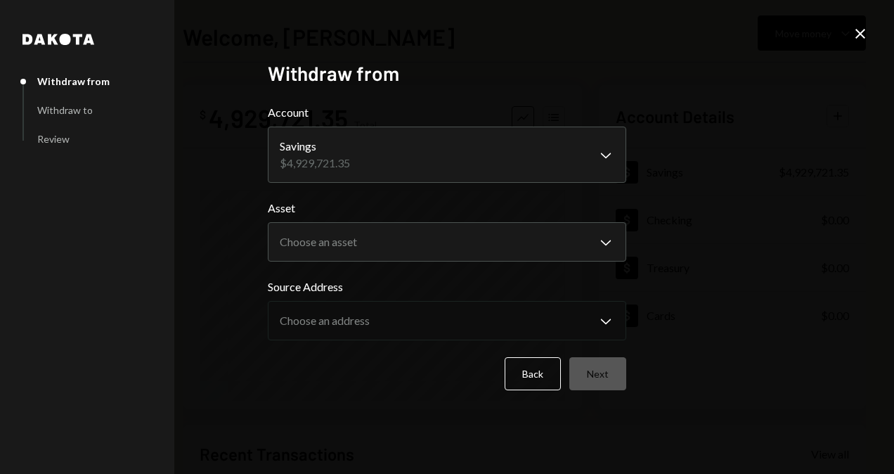
click at [393, 142] on body "**********" at bounding box center [447, 237] width 894 height 474
click at [365, 230] on body "**********" at bounding box center [447, 237] width 894 height 474
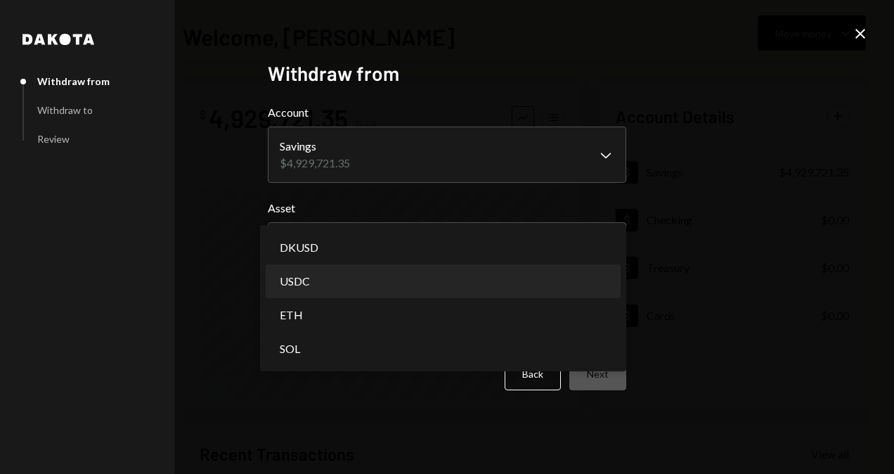
select select "****"
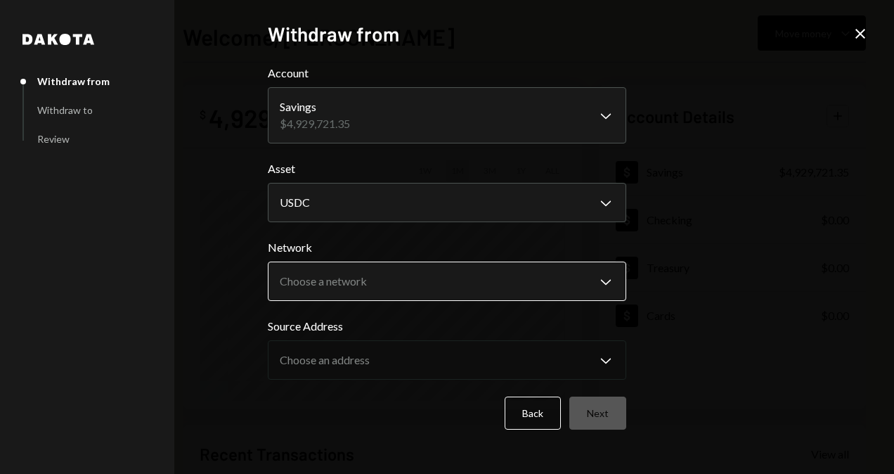
click at [330, 282] on body "**********" at bounding box center [447, 237] width 894 height 474
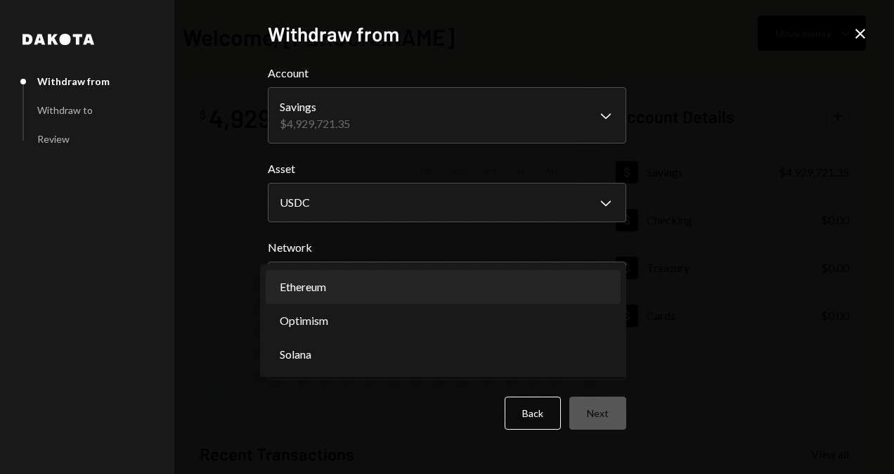
select select "**********"
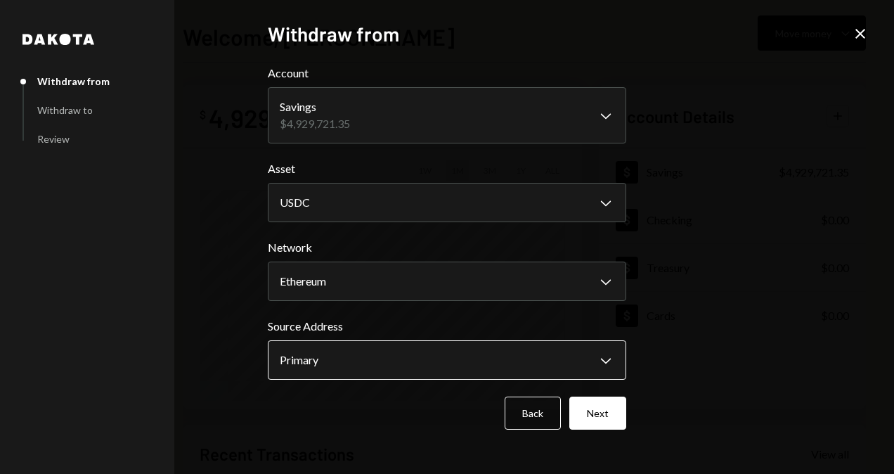
click at [322, 353] on body "**********" at bounding box center [447, 237] width 894 height 474
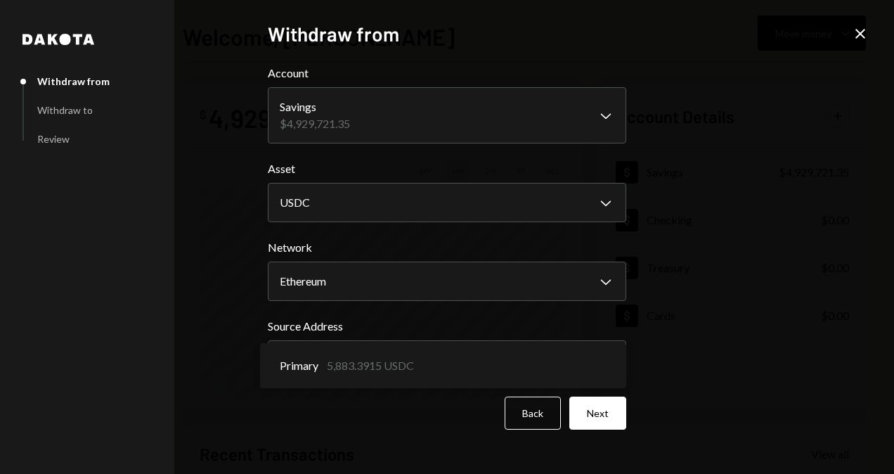
click at [612, 330] on label "Source Address" at bounding box center [447, 326] width 358 height 17
click at [597, 408] on button "Next" at bounding box center [597, 412] width 57 height 33
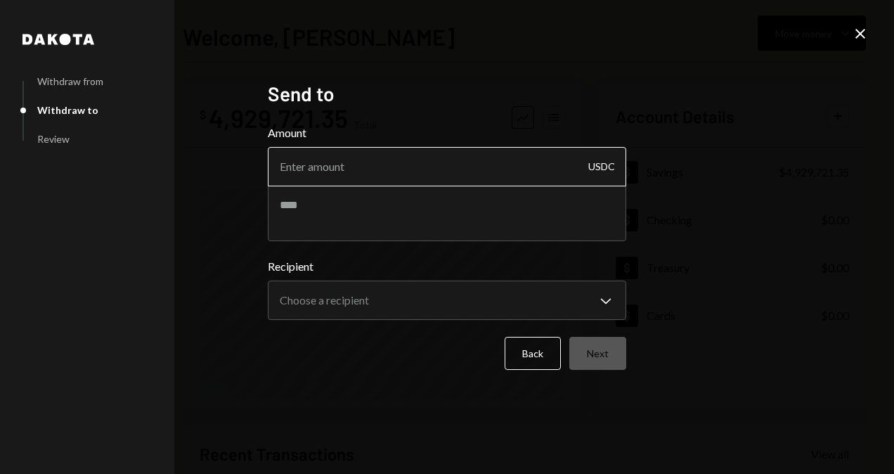
click at [400, 163] on input "Amount" at bounding box center [447, 166] width 358 height 39
type input "10"
click at [392, 214] on textarea at bounding box center [447, 213] width 358 height 56
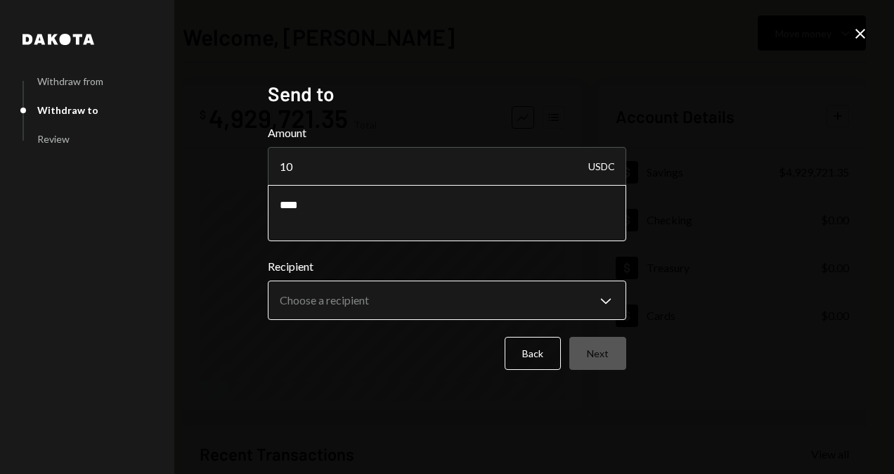
type textarea "****"
click at [438, 319] on body "**********" at bounding box center [447, 237] width 894 height 474
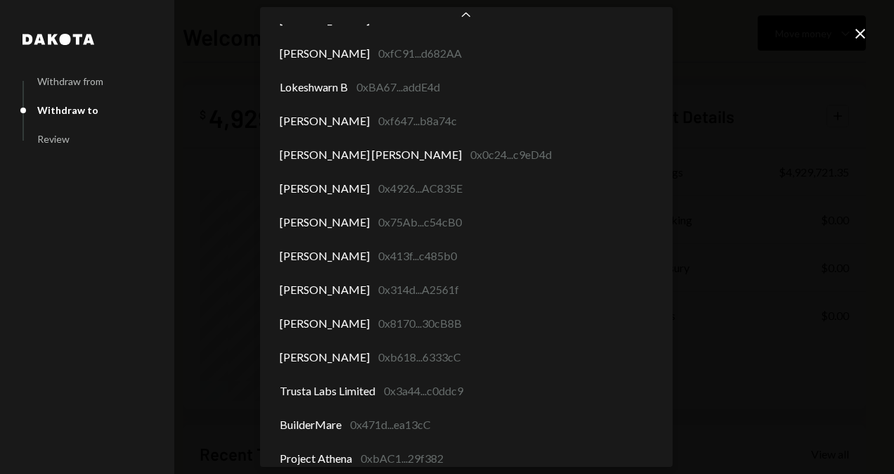
scroll to position [6380, 0]
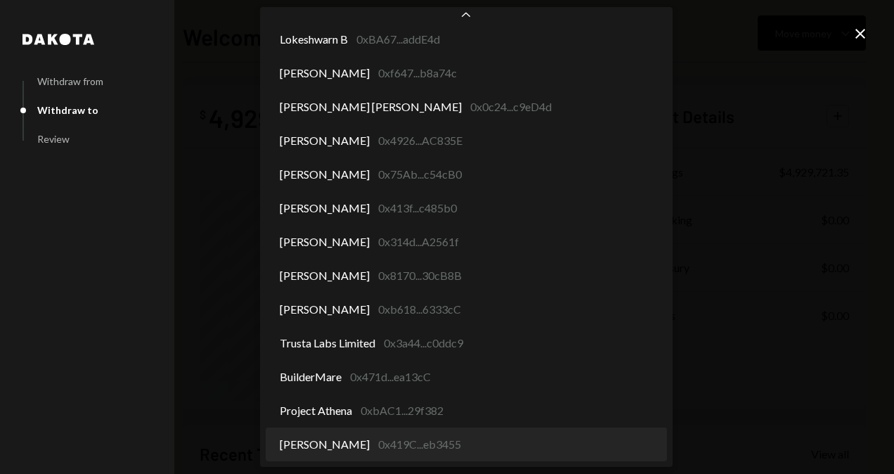
select select "**********"
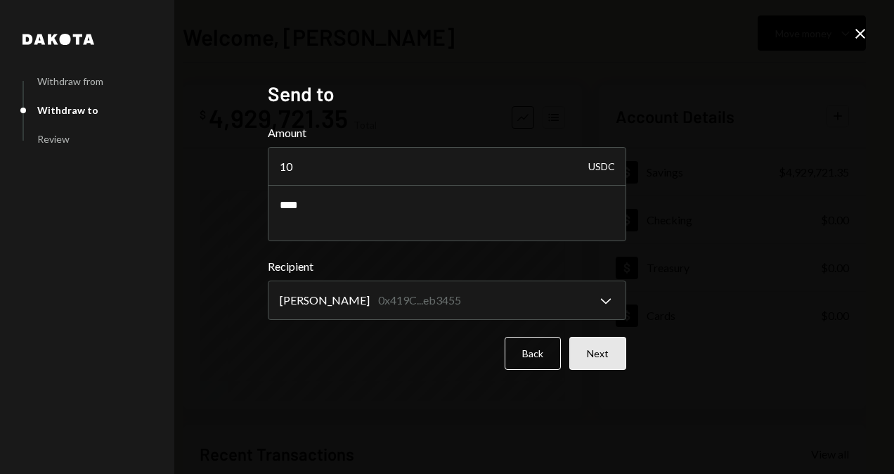
click at [605, 355] on button "Next" at bounding box center [597, 353] width 57 height 33
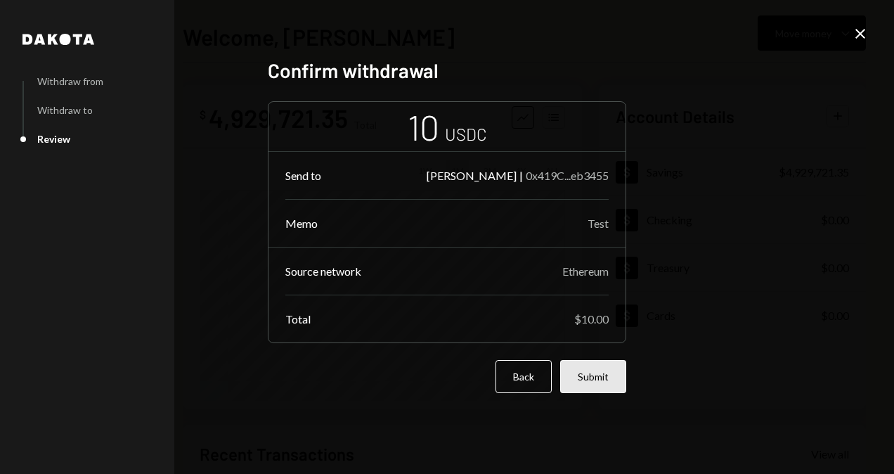
click at [603, 379] on button "Submit" at bounding box center [593, 376] width 66 height 33
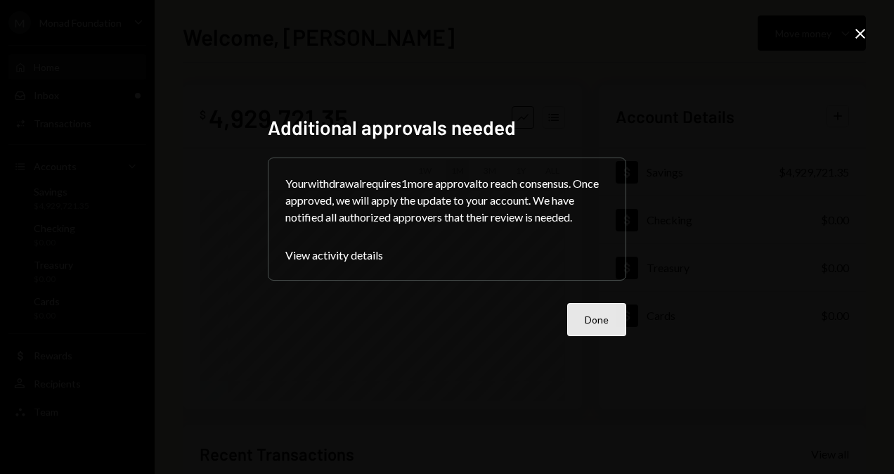
click at [586, 316] on button "Done" at bounding box center [596, 319] width 59 height 33
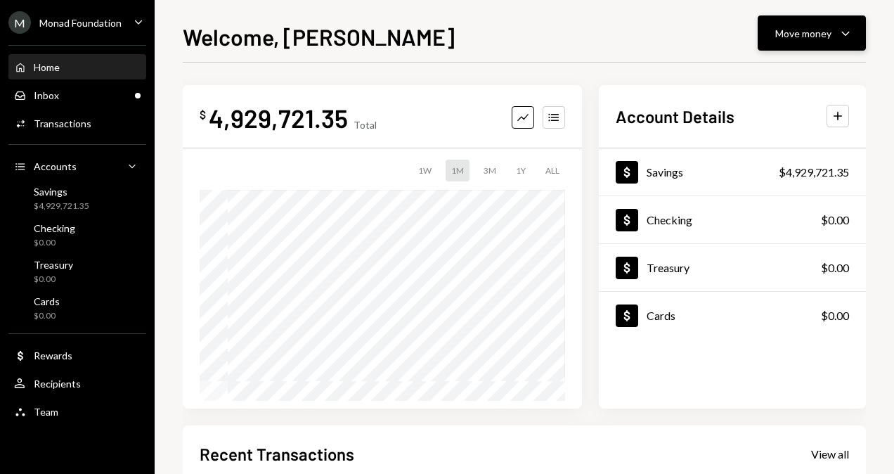
click at [802, 34] on div "Move money" at bounding box center [803, 33] width 56 height 15
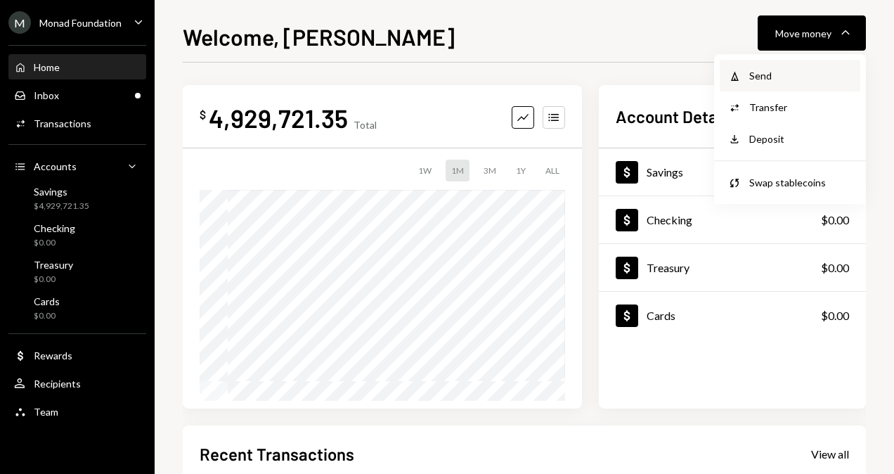
click at [767, 81] on div "Send" at bounding box center [800, 75] width 103 height 15
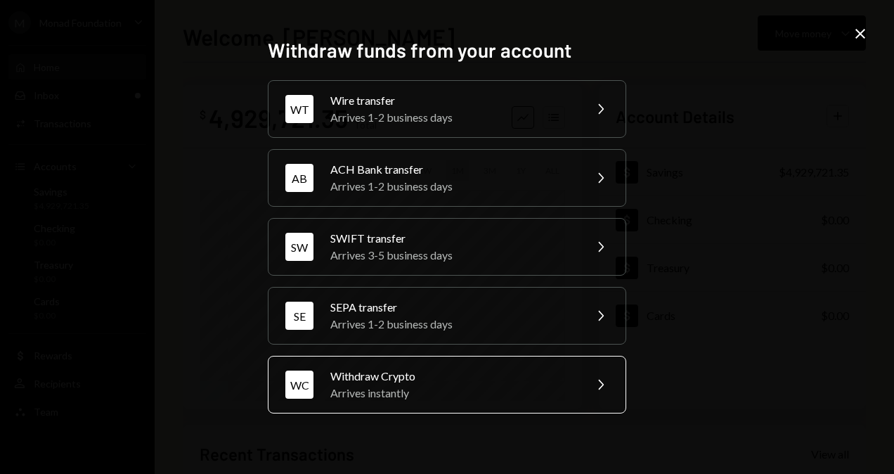
click at [430, 378] on div "Withdraw Crypto" at bounding box center [452, 375] width 244 height 17
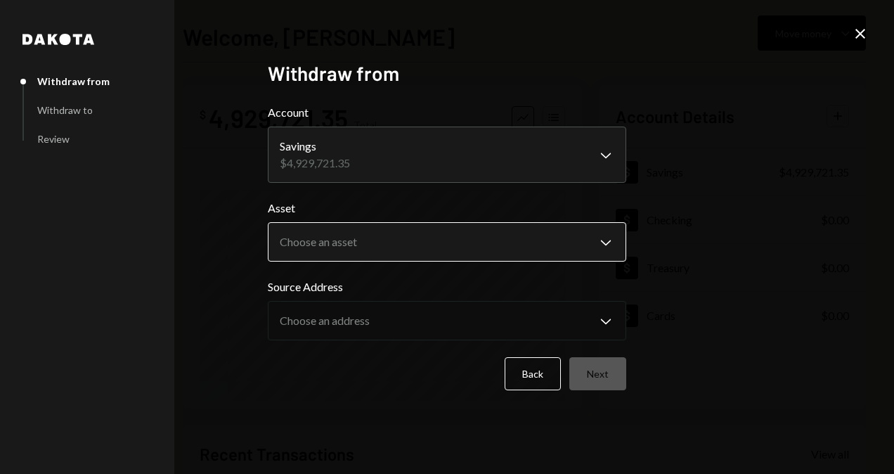
click at [400, 257] on body "**********" at bounding box center [447, 237] width 894 height 474
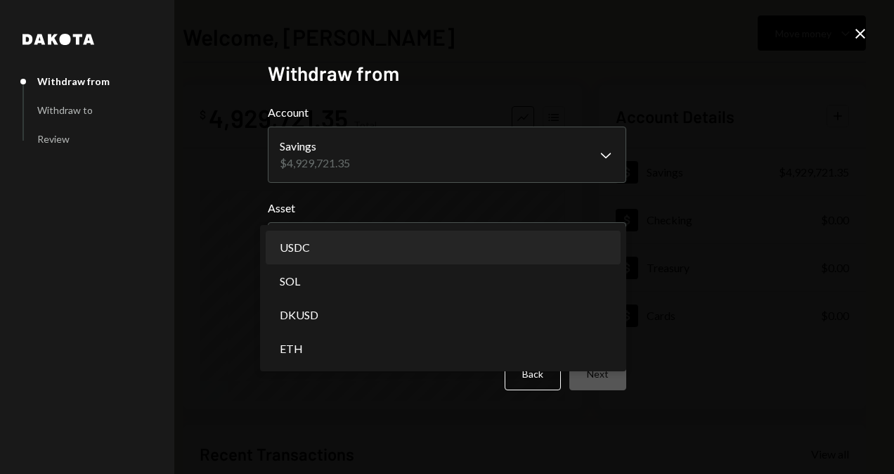
select select "****"
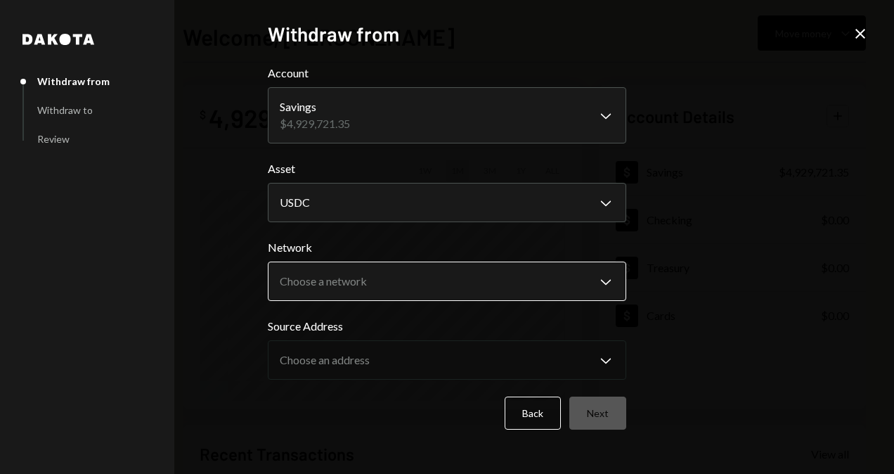
click at [372, 298] on body "**********" at bounding box center [447, 237] width 894 height 474
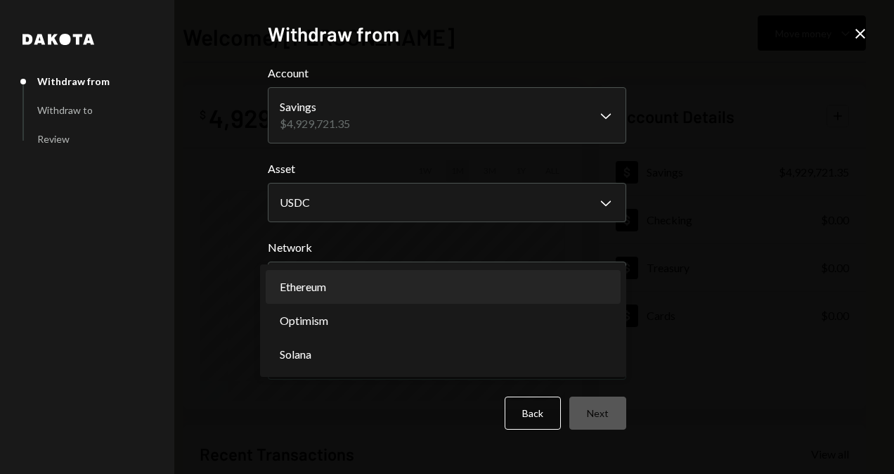
select select "**********"
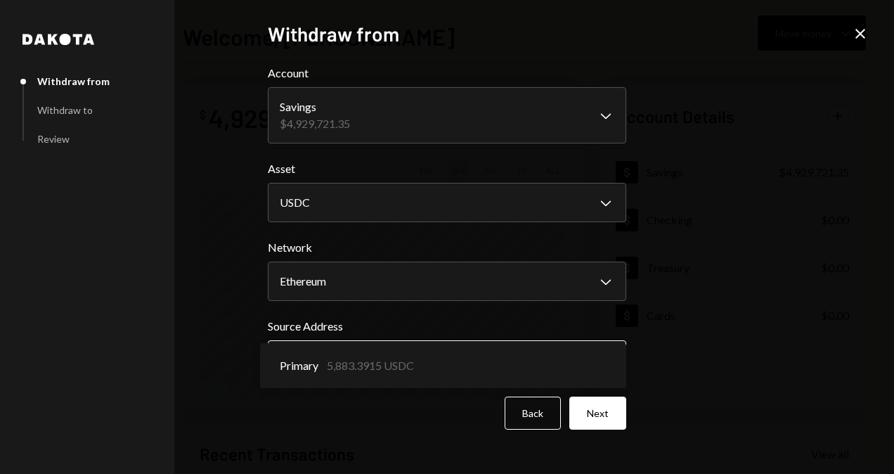
click at [355, 353] on body "**********" at bounding box center [447, 237] width 894 height 474
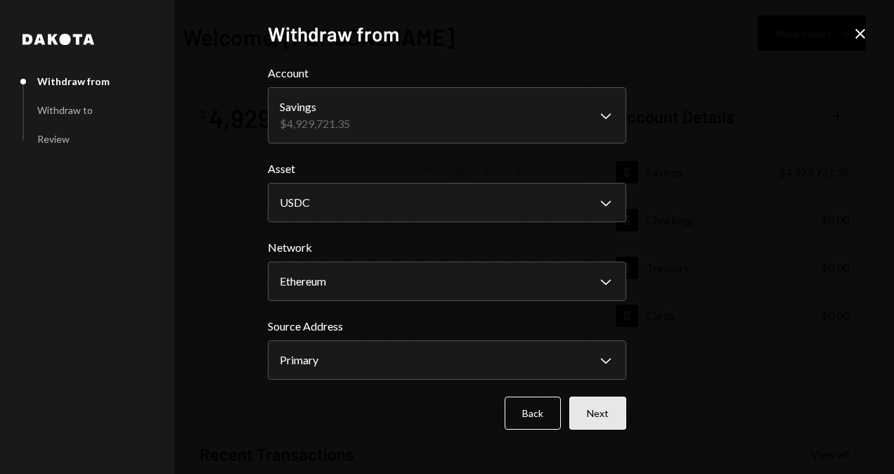
click at [606, 414] on button "Next" at bounding box center [597, 412] width 57 height 33
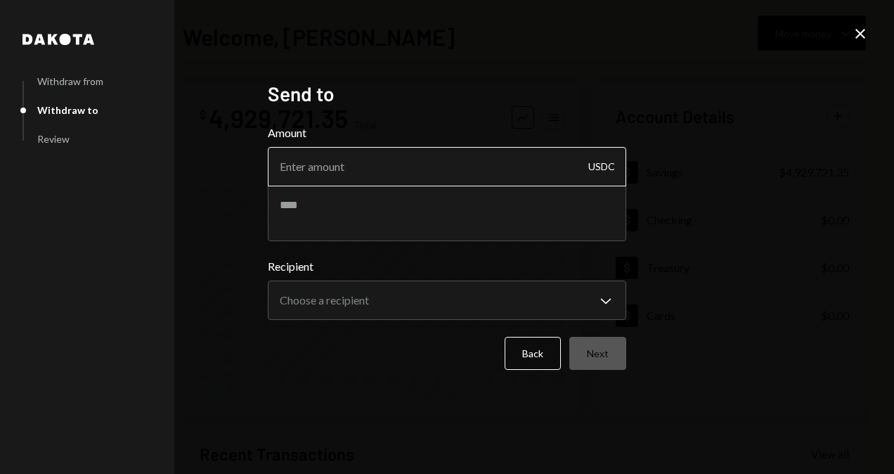
click at [416, 169] on input "Amount" at bounding box center [447, 166] width 358 height 39
type input "10"
click at [405, 216] on textarea at bounding box center [447, 213] width 358 height 56
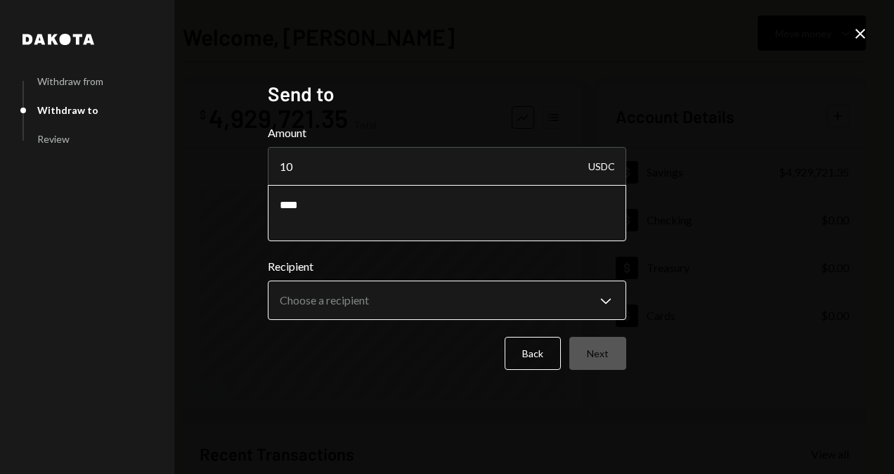
type textarea "****"
click at [378, 294] on body "**********" at bounding box center [447, 237] width 894 height 474
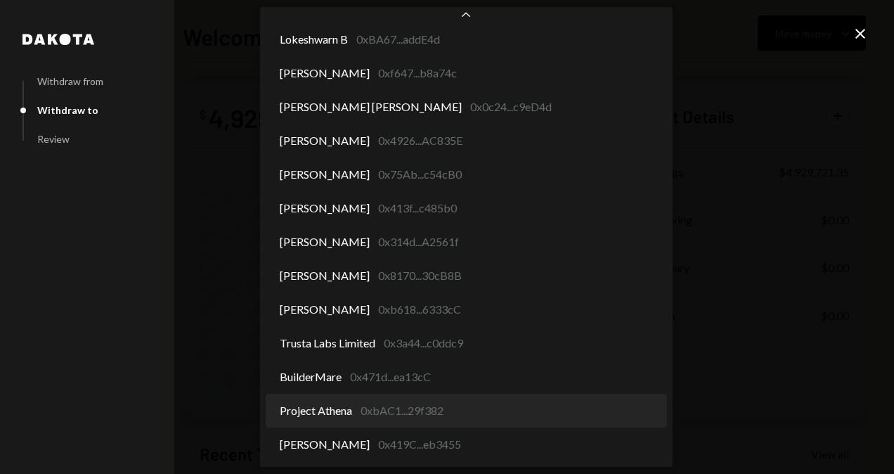
select select "**********"
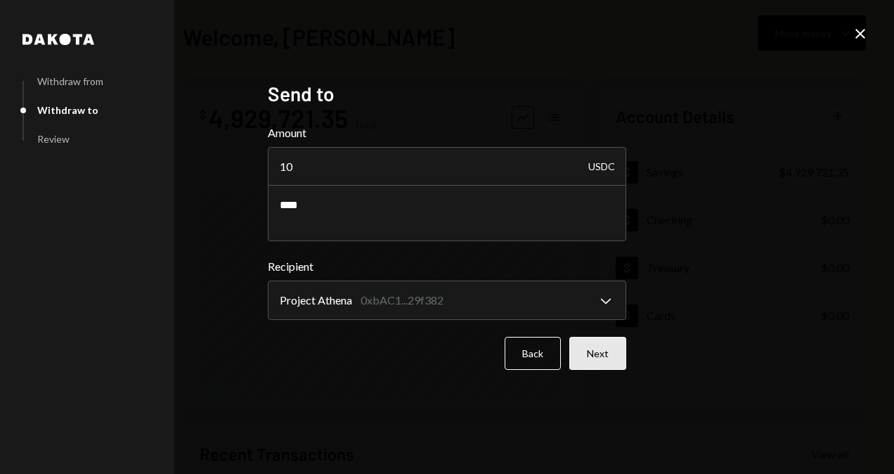
click at [589, 368] on button "Next" at bounding box center [597, 353] width 57 height 33
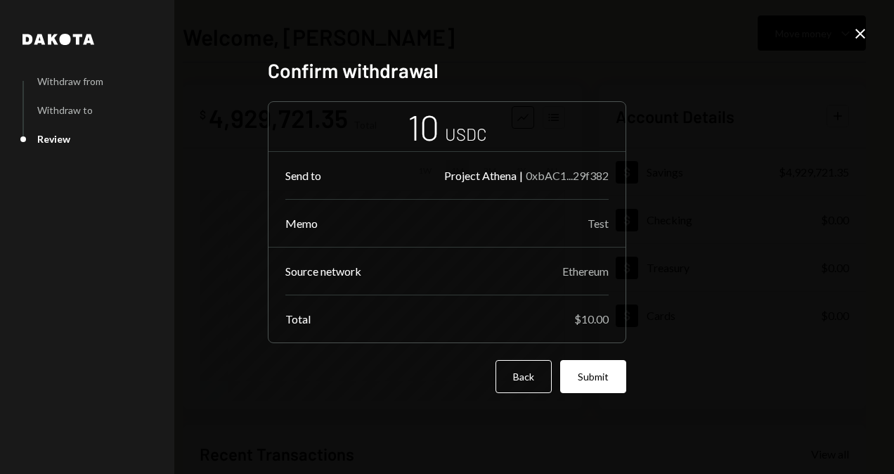
click at [589, 368] on button "Submit" at bounding box center [593, 376] width 66 height 33
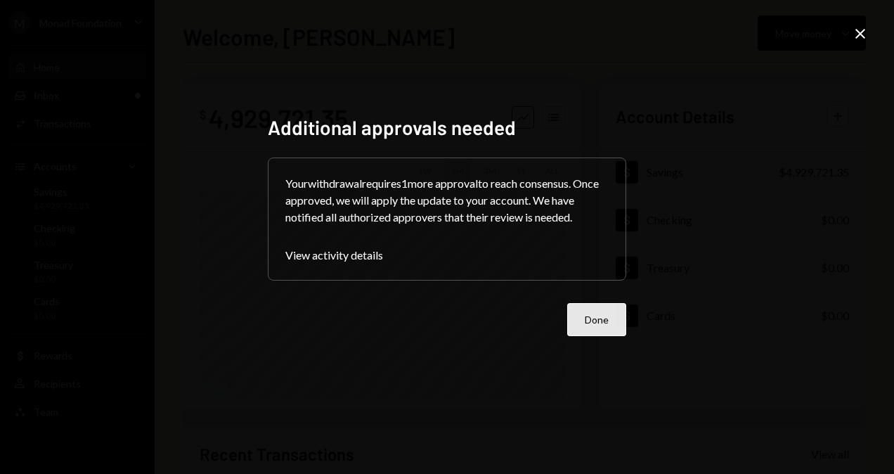
click at [584, 320] on button "Done" at bounding box center [596, 319] width 59 height 33
